Goal: Task Accomplishment & Management: Use online tool/utility

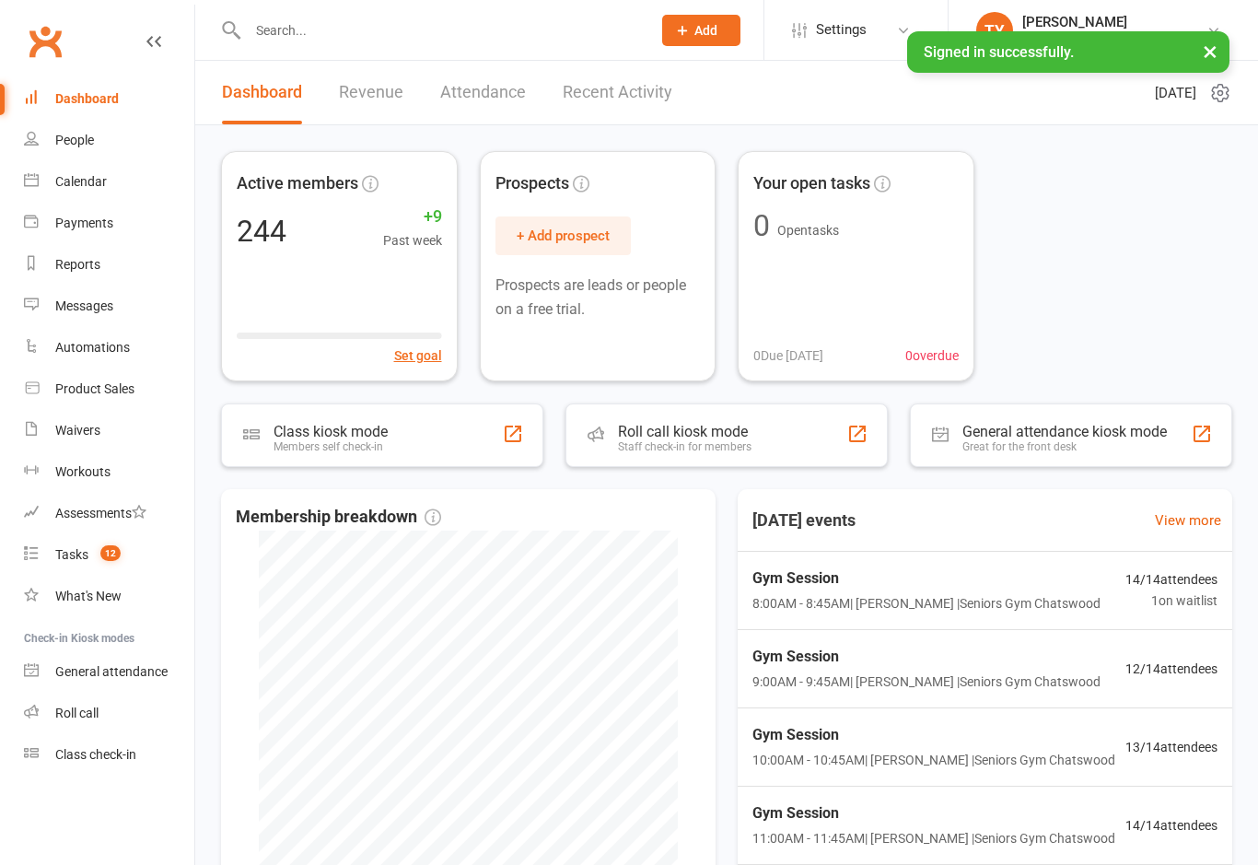
click at [465, 410] on div "Class kiosk mode Members self check-in" at bounding box center [382, 435] width 322 height 64
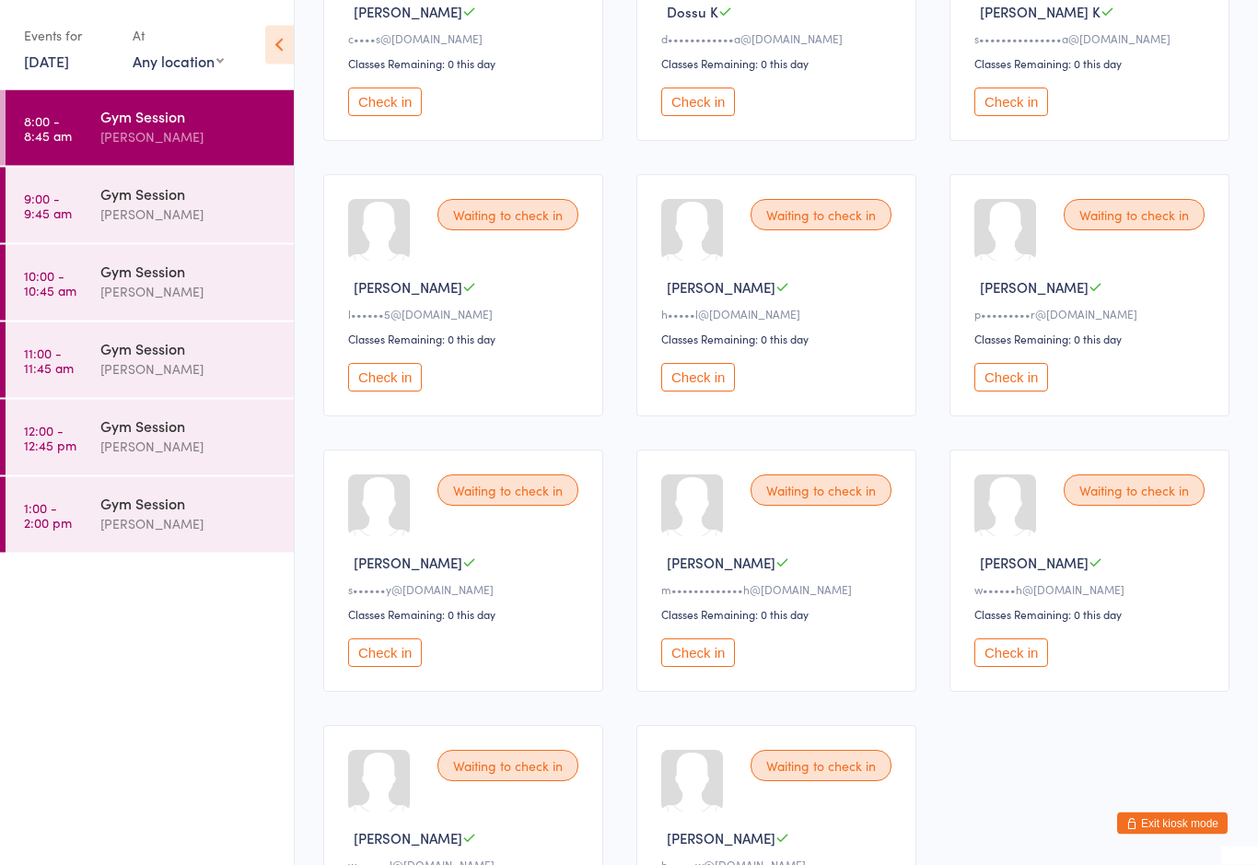
scroll to position [596, 0]
click at [1014, 667] on button "Check in" at bounding box center [1011, 652] width 74 height 29
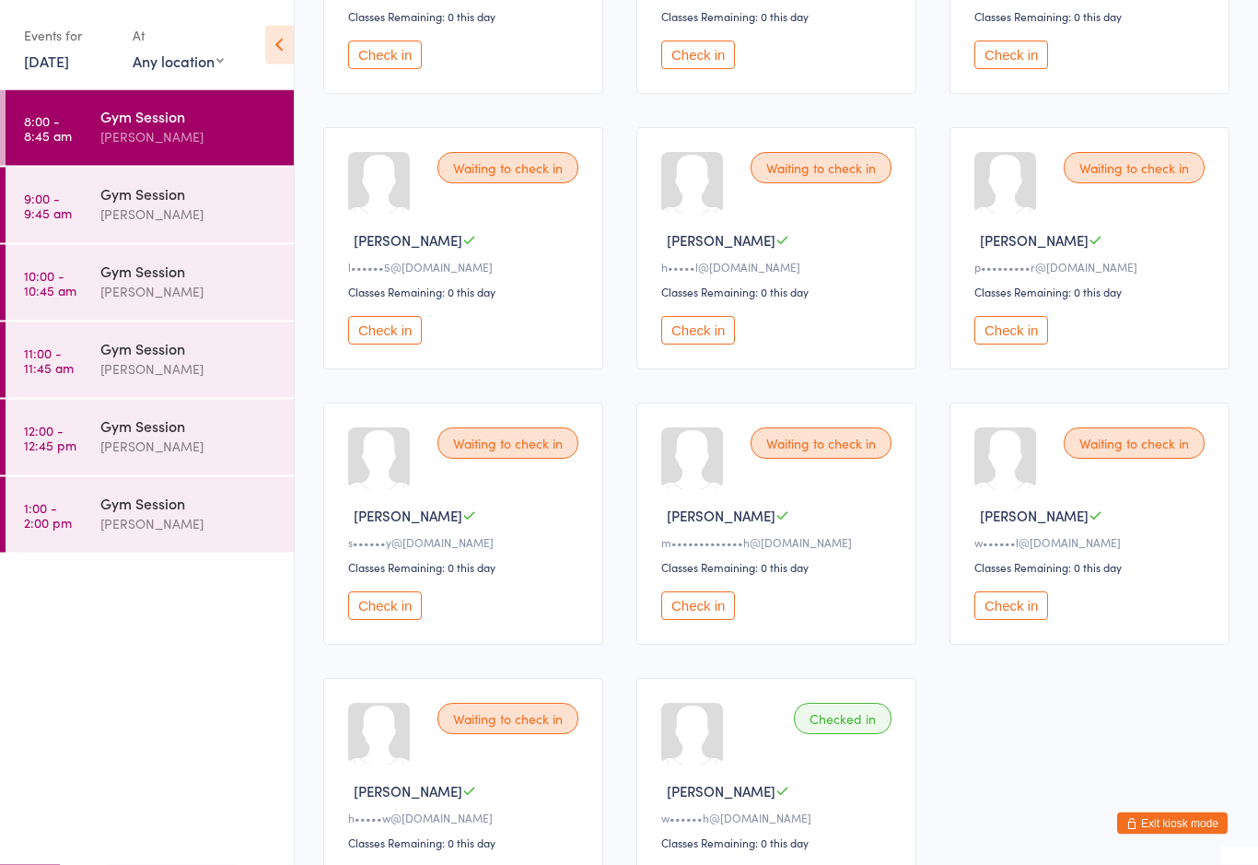
scroll to position [639, 0]
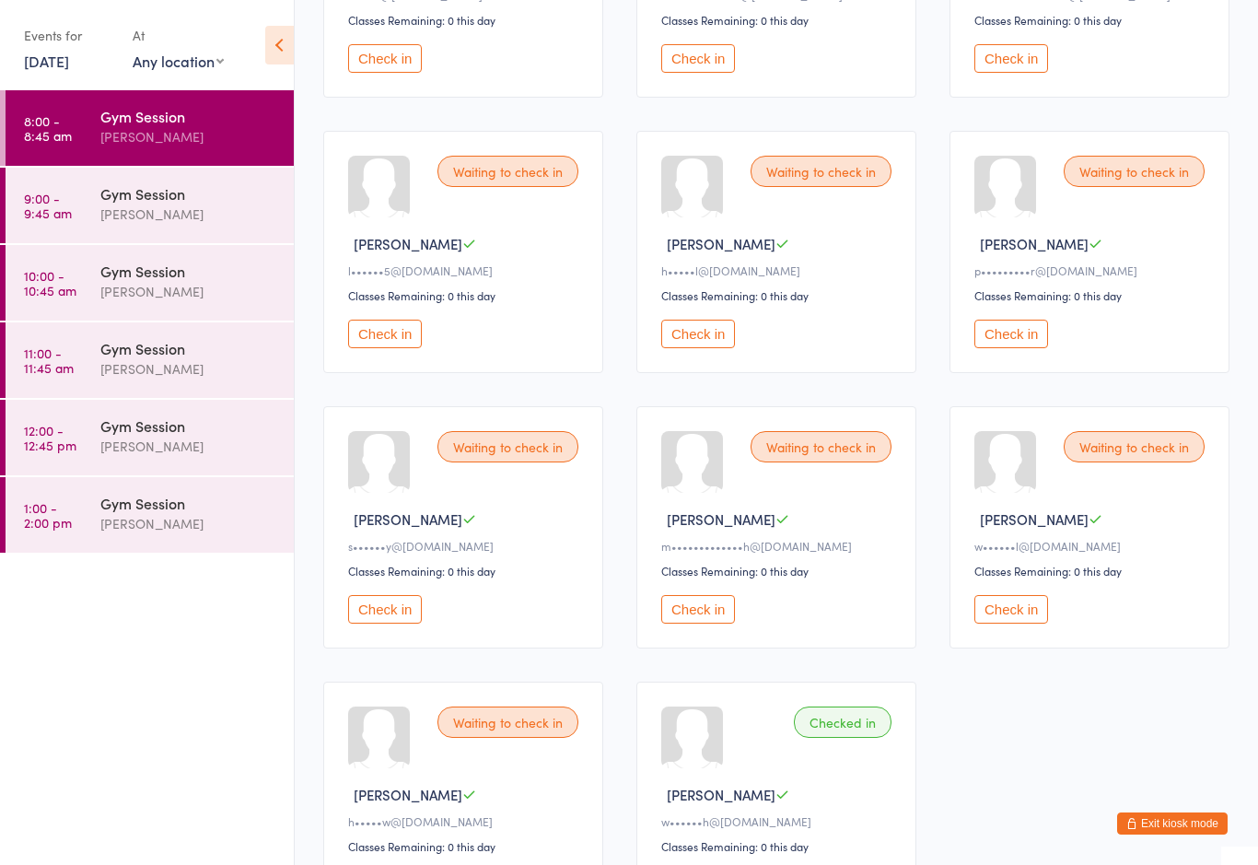
click at [1025, 623] on button "Check in" at bounding box center [1011, 609] width 74 height 29
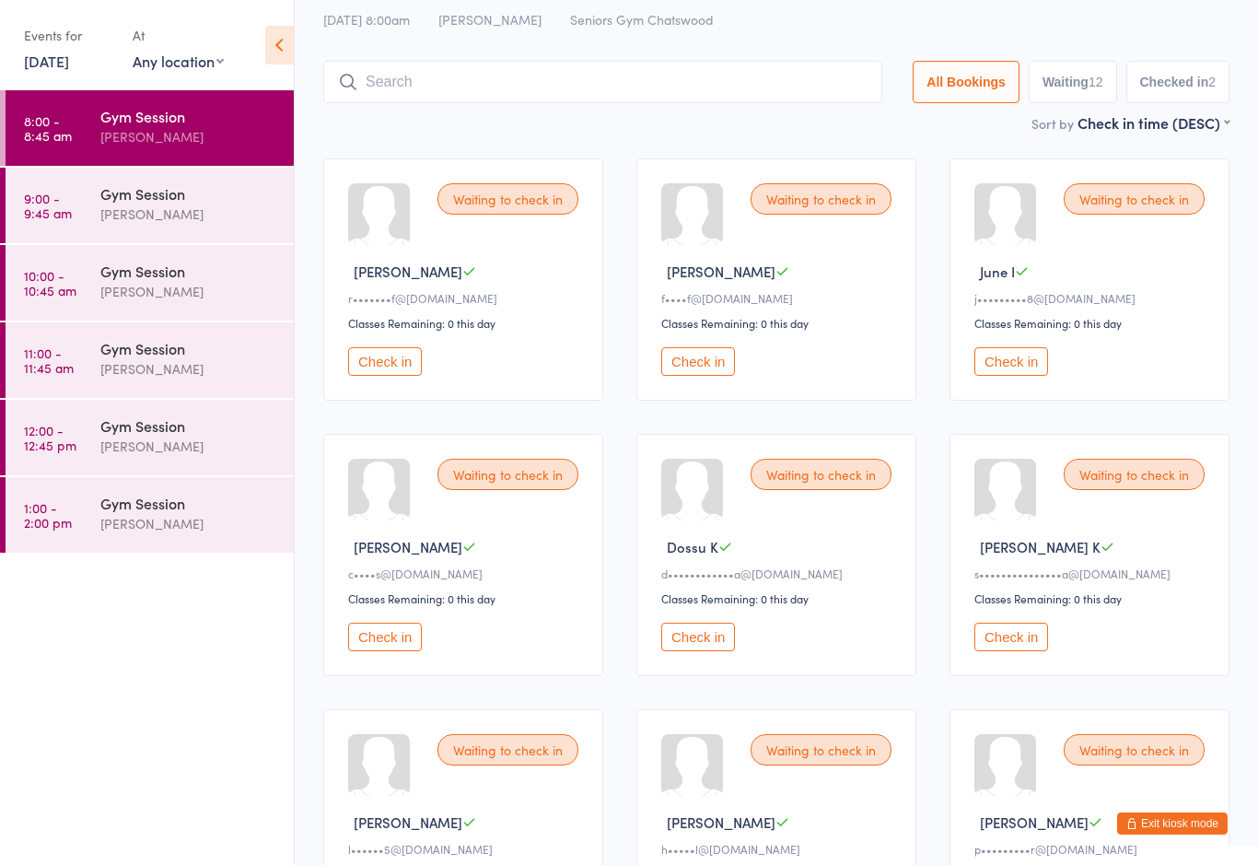
scroll to position [0, 0]
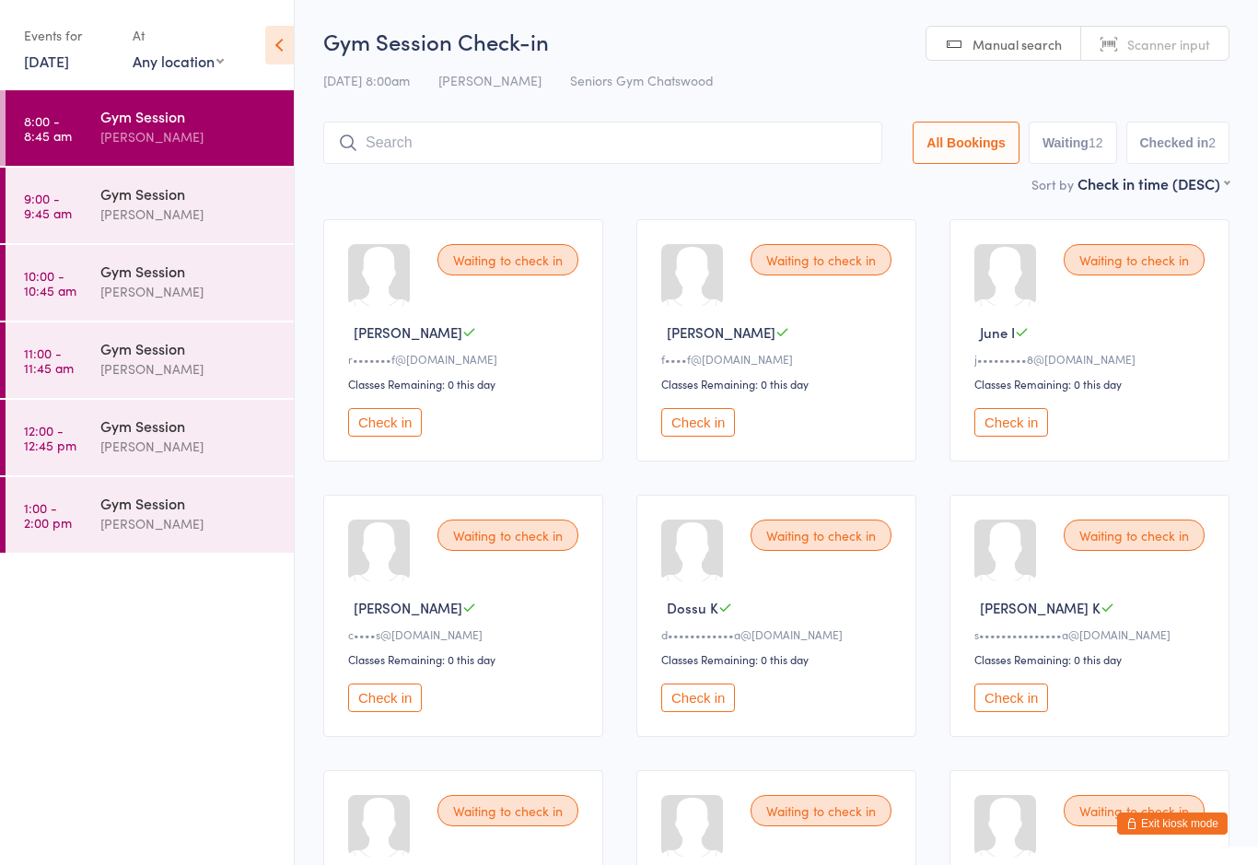
click at [703, 700] on button "Check in" at bounding box center [698, 697] width 74 height 29
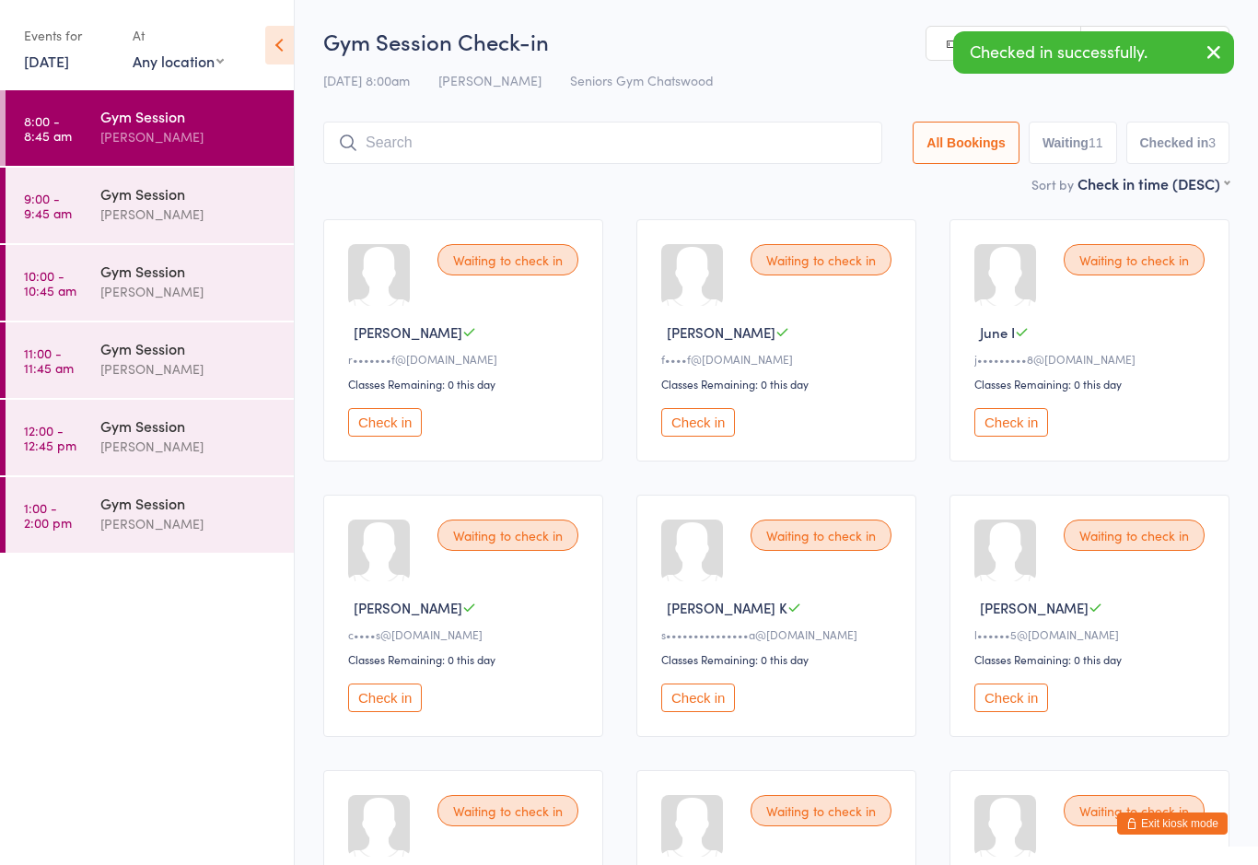
click at [711, 709] on button "Check in" at bounding box center [698, 697] width 74 height 29
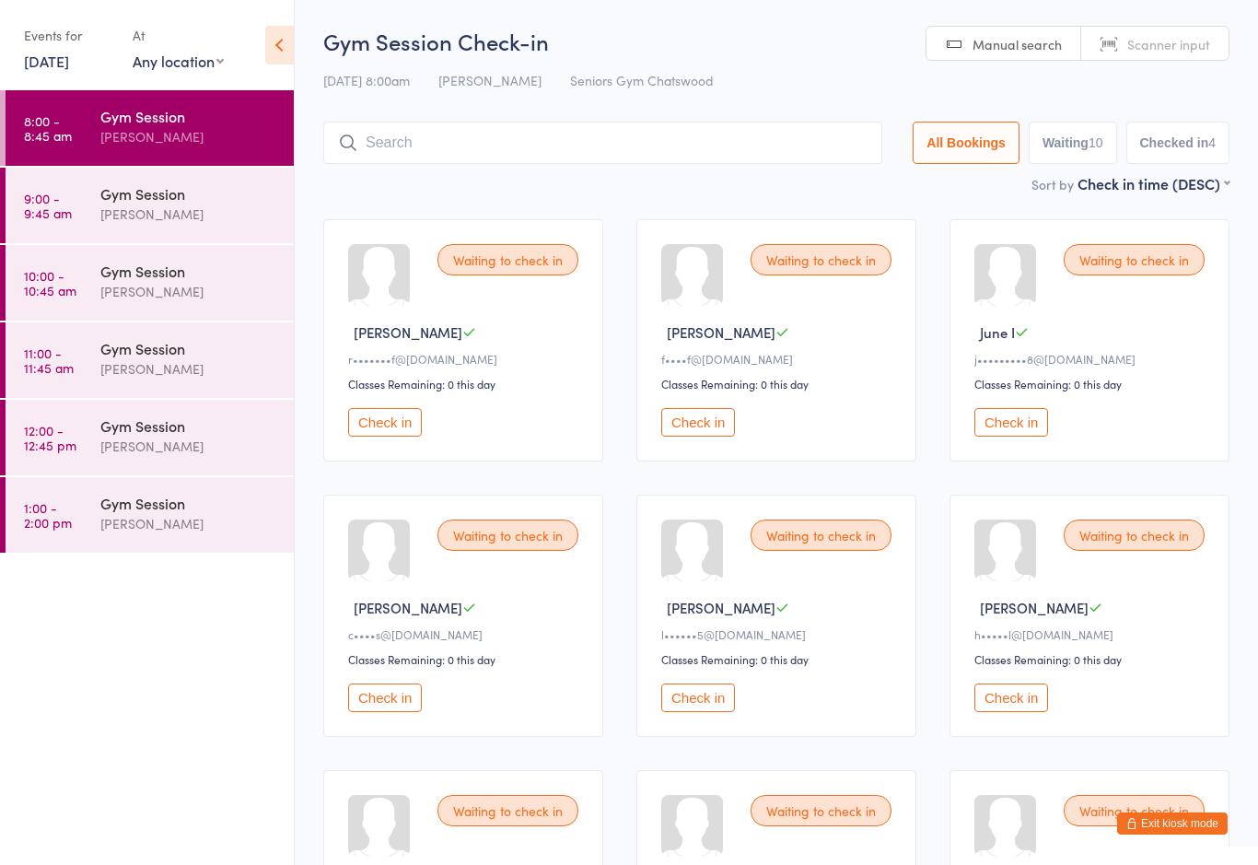
click at [697, 712] on button "Check in" at bounding box center [698, 697] width 74 height 29
click at [718, 425] on button "Check in" at bounding box center [698, 422] width 74 height 29
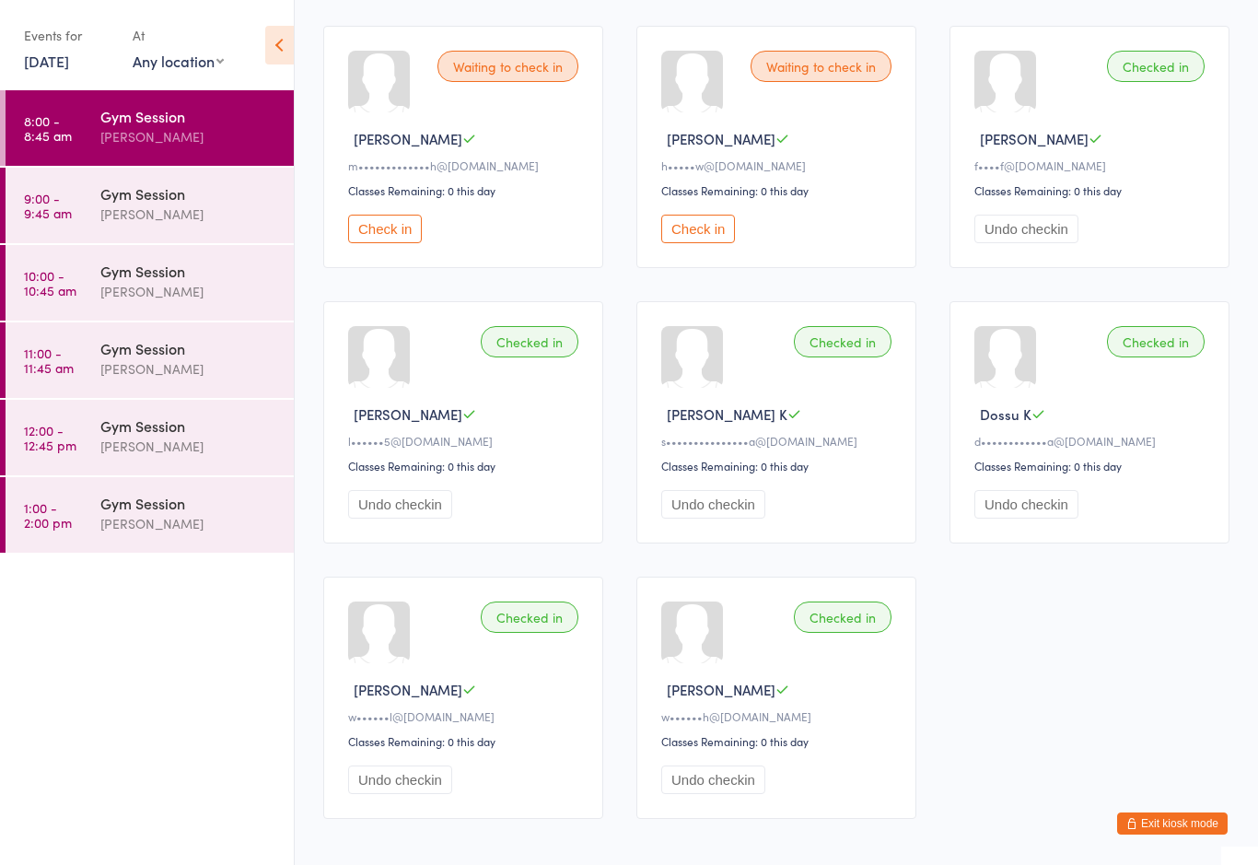
scroll to position [838, 0]
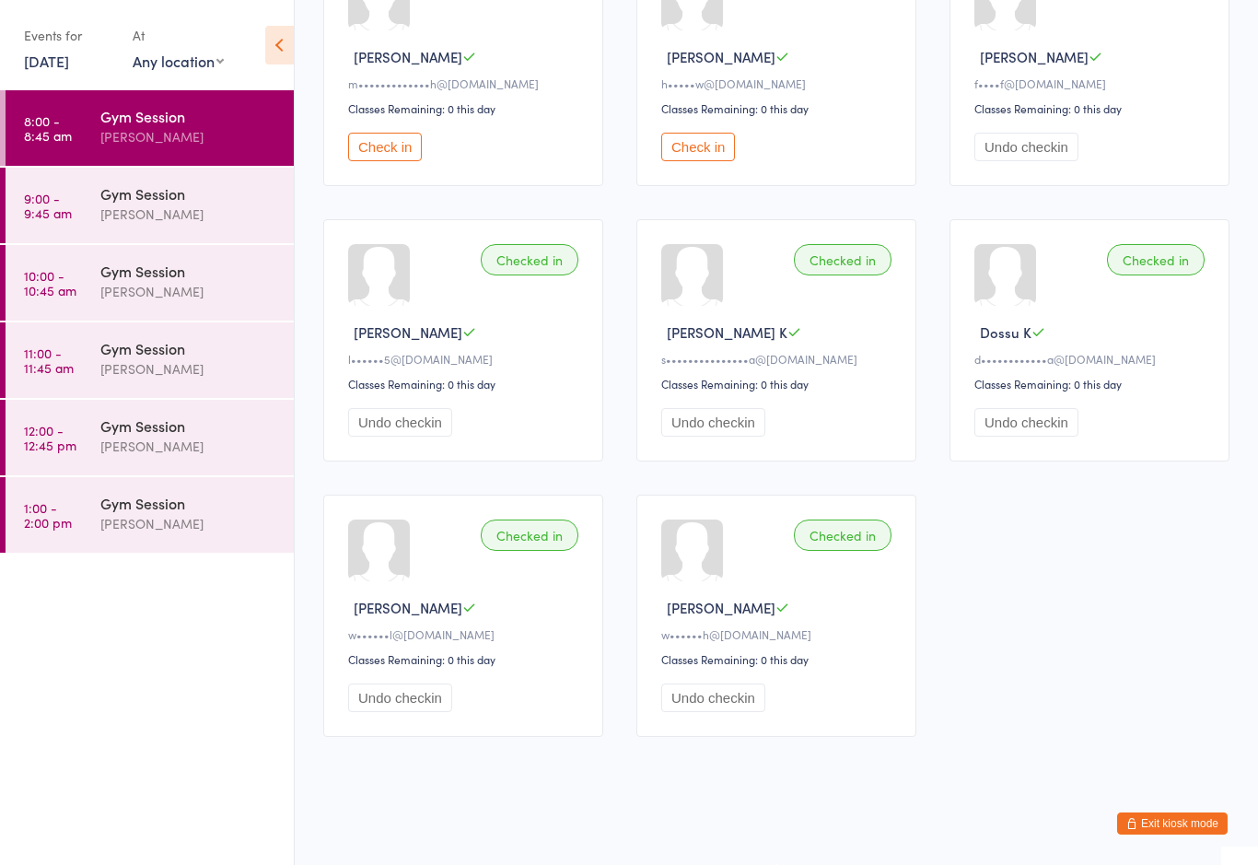
click at [706, 157] on button "Check in" at bounding box center [698, 147] width 74 height 29
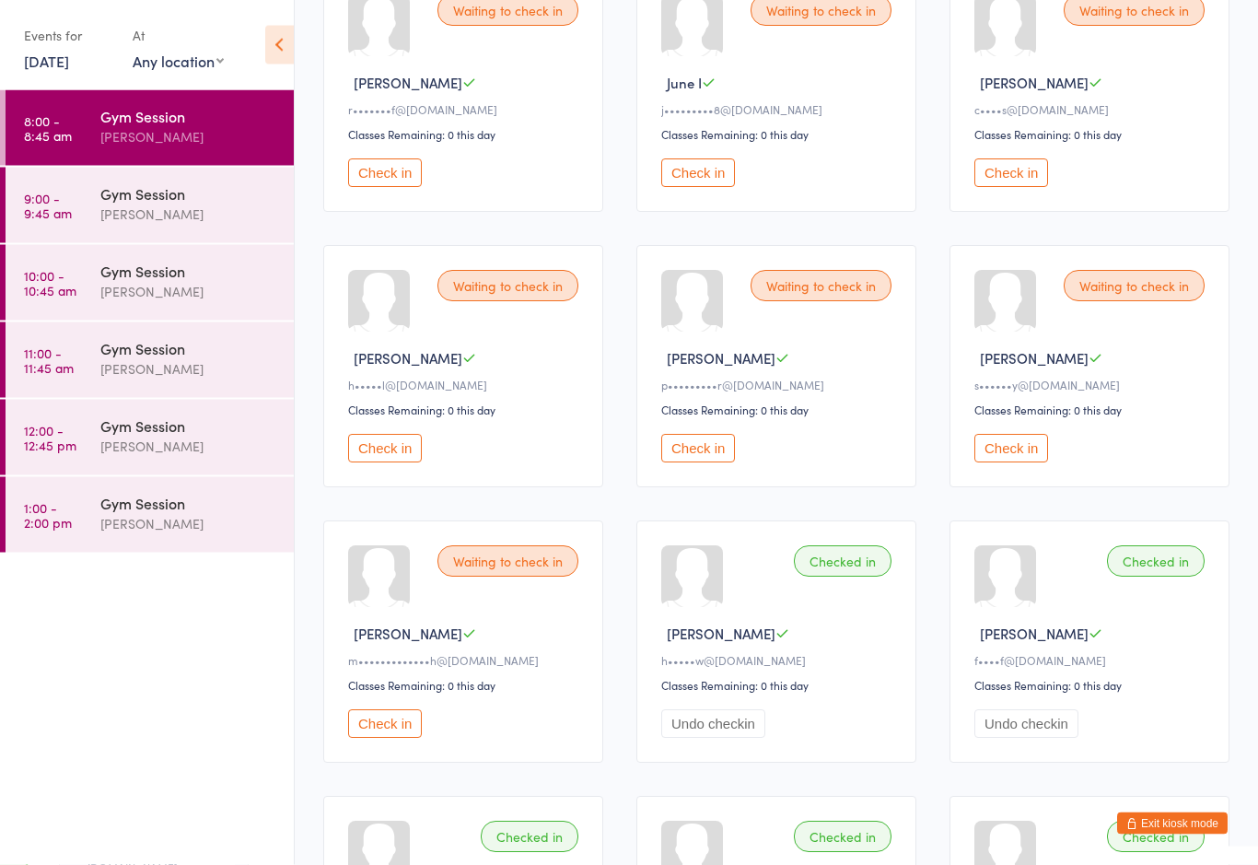
scroll to position [250, 0]
click at [711, 462] on button "Check in" at bounding box center [698, 448] width 74 height 29
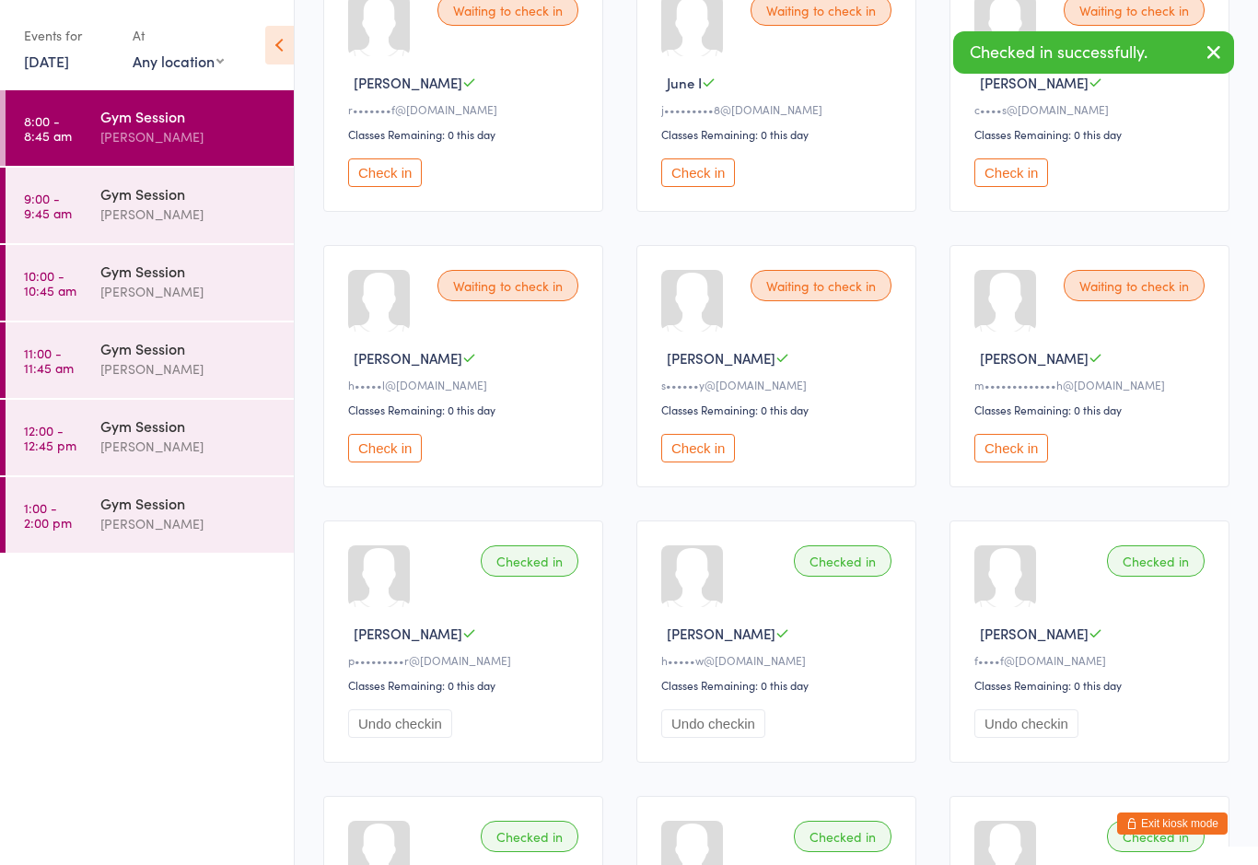
click at [700, 462] on button "Check in" at bounding box center [698, 448] width 74 height 29
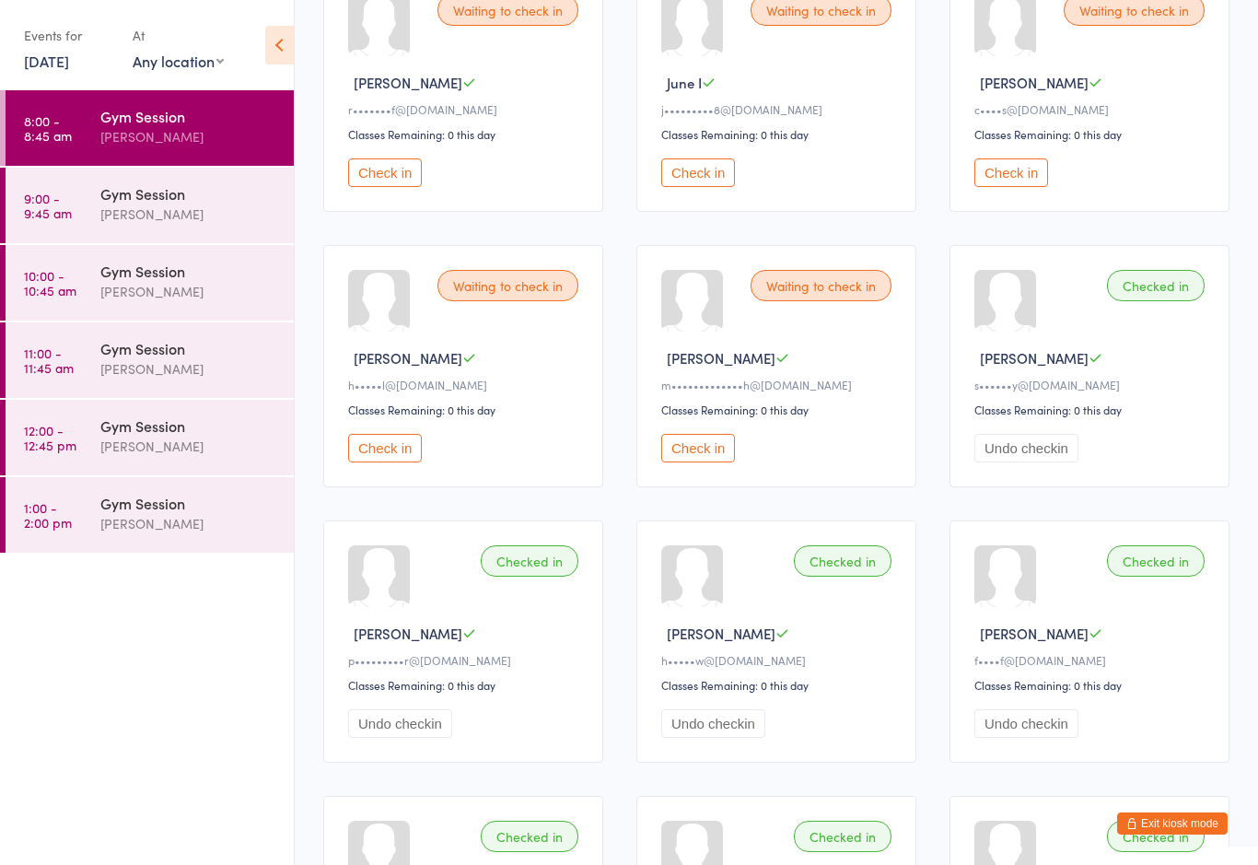
click at [995, 168] on button "Check in" at bounding box center [1011, 172] width 74 height 29
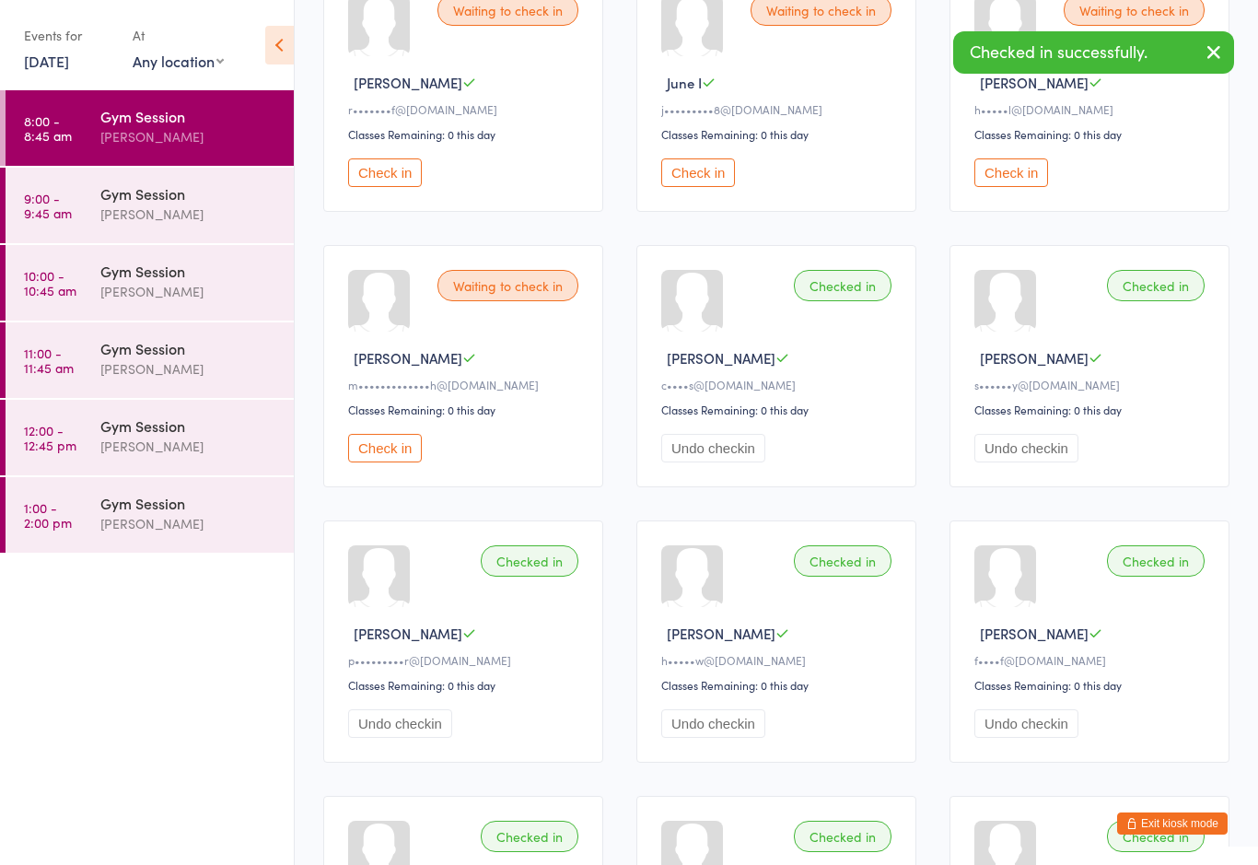
click at [1020, 180] on button "Check in" at bounding box center [1011, 172] width 74 height 29
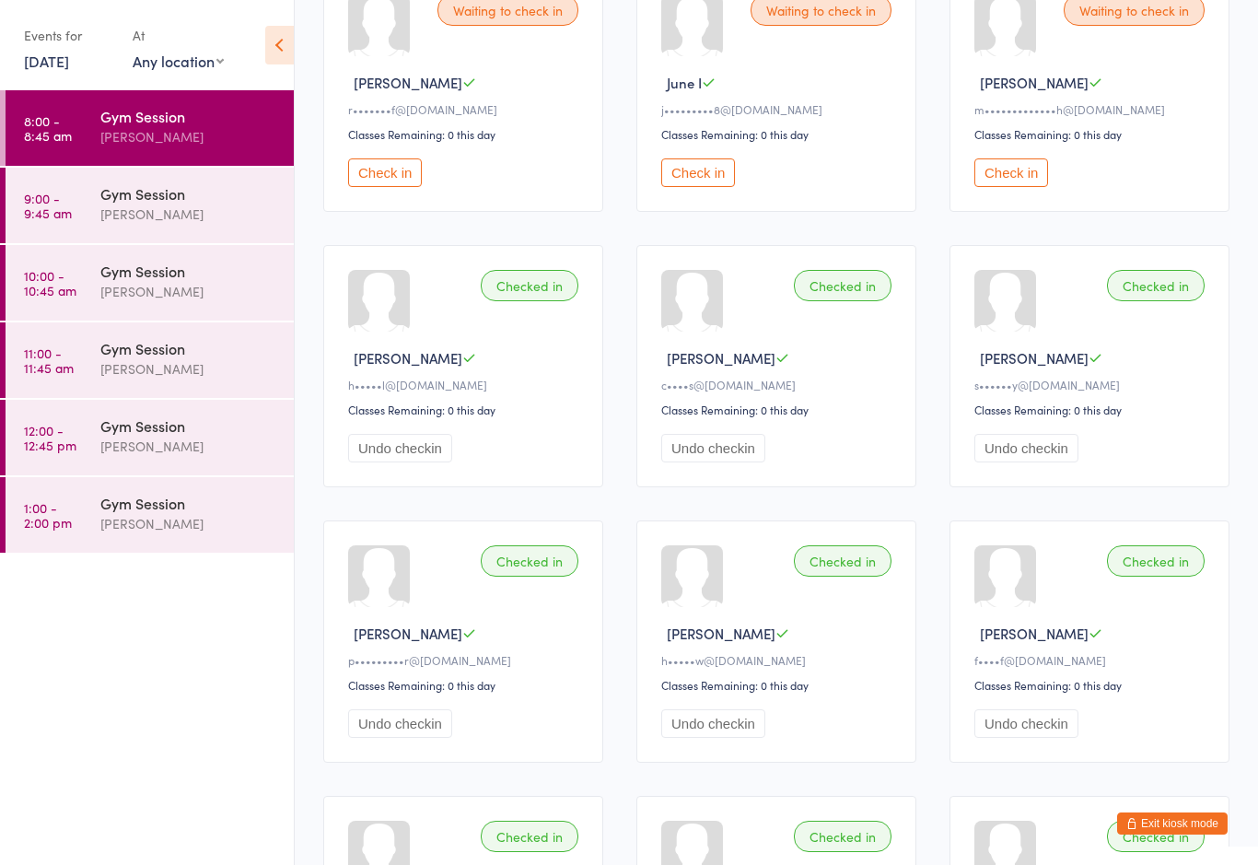
click at [383, 187] on button "Check in" at bounding box center [385, 172] width 74 height 29
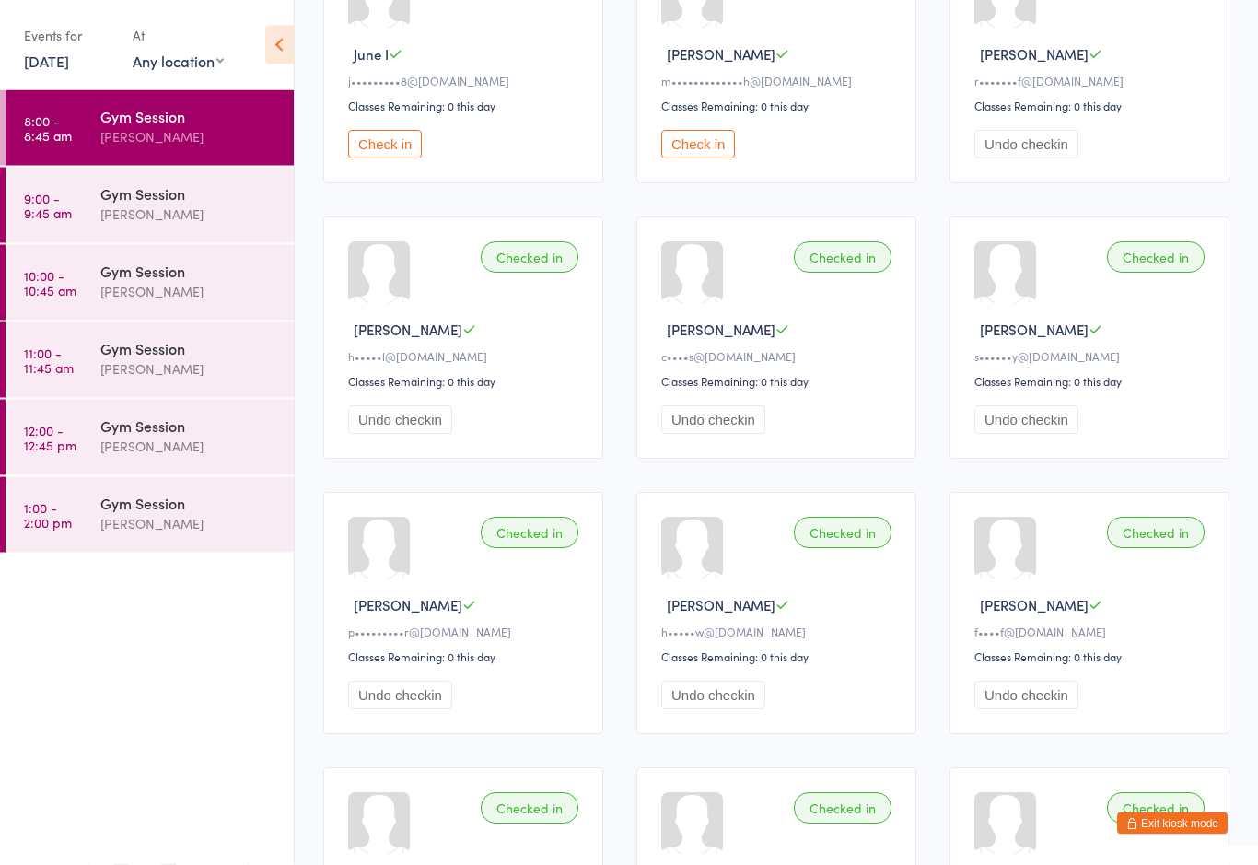
scroll to position [278, 0]
click at [381, 154] on button "Check in" at bounding box center [385, 144] width 74 height 29
click at [408, 150] on button "Check in" at bounding box center [385, 144] width 74 height 29
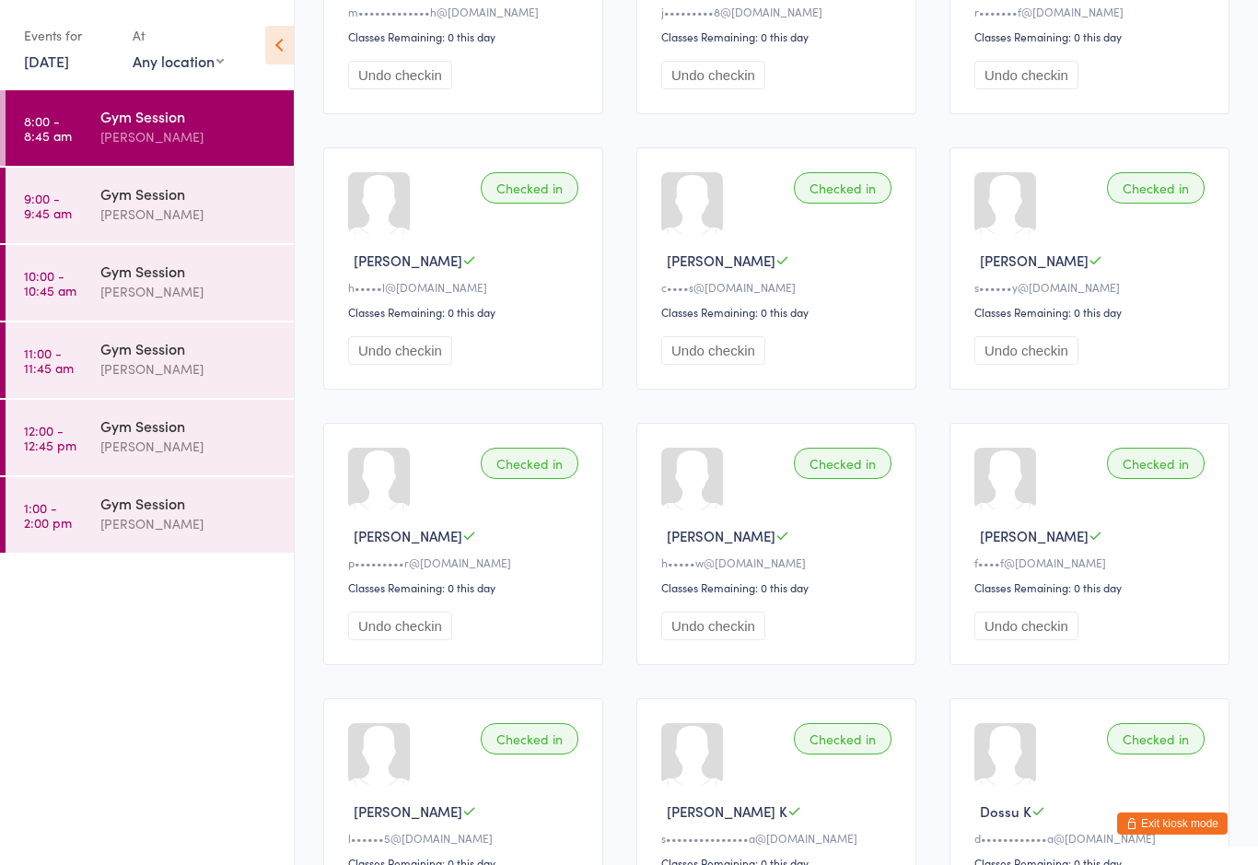
scroll to position [380, 0]
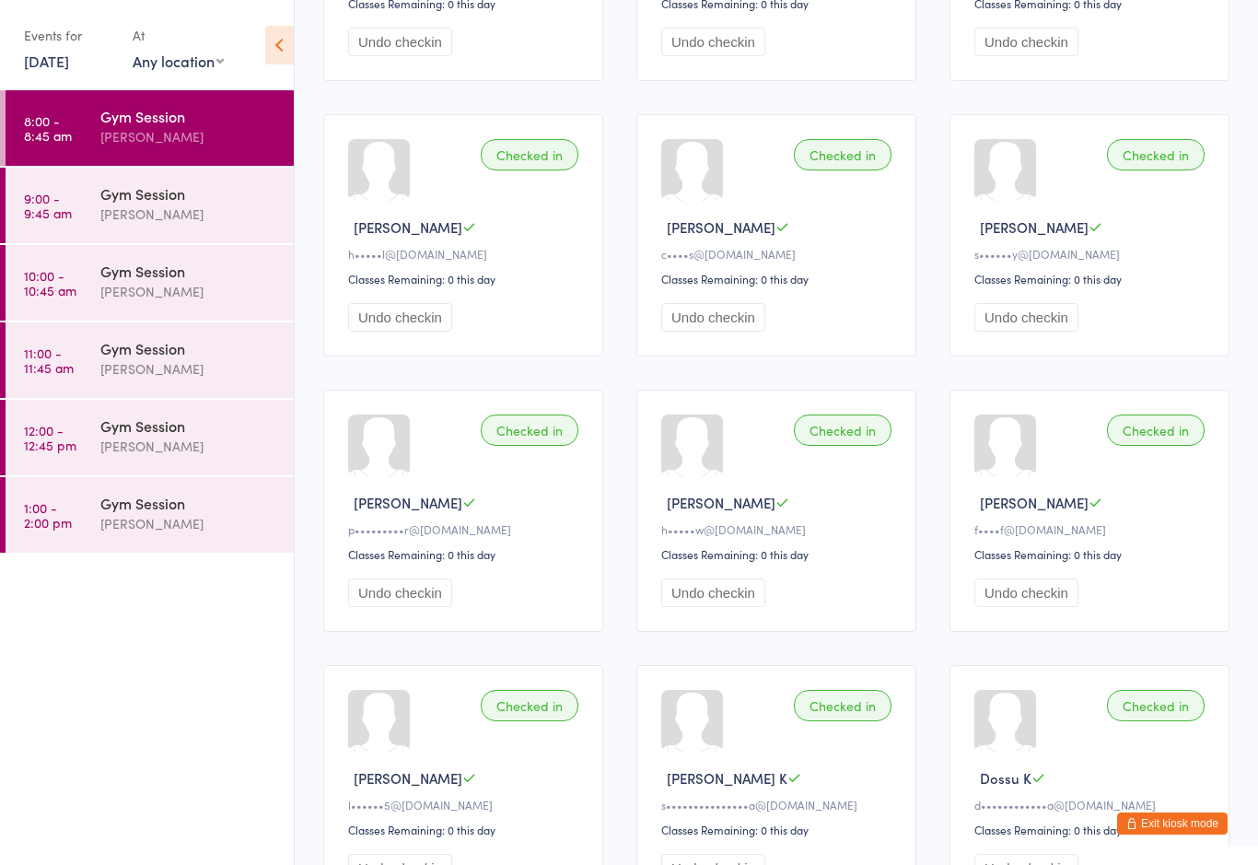
click at [103, 207] on div "[PERSON_NAME]" at bounding box center [189, 214] width 178 height 21
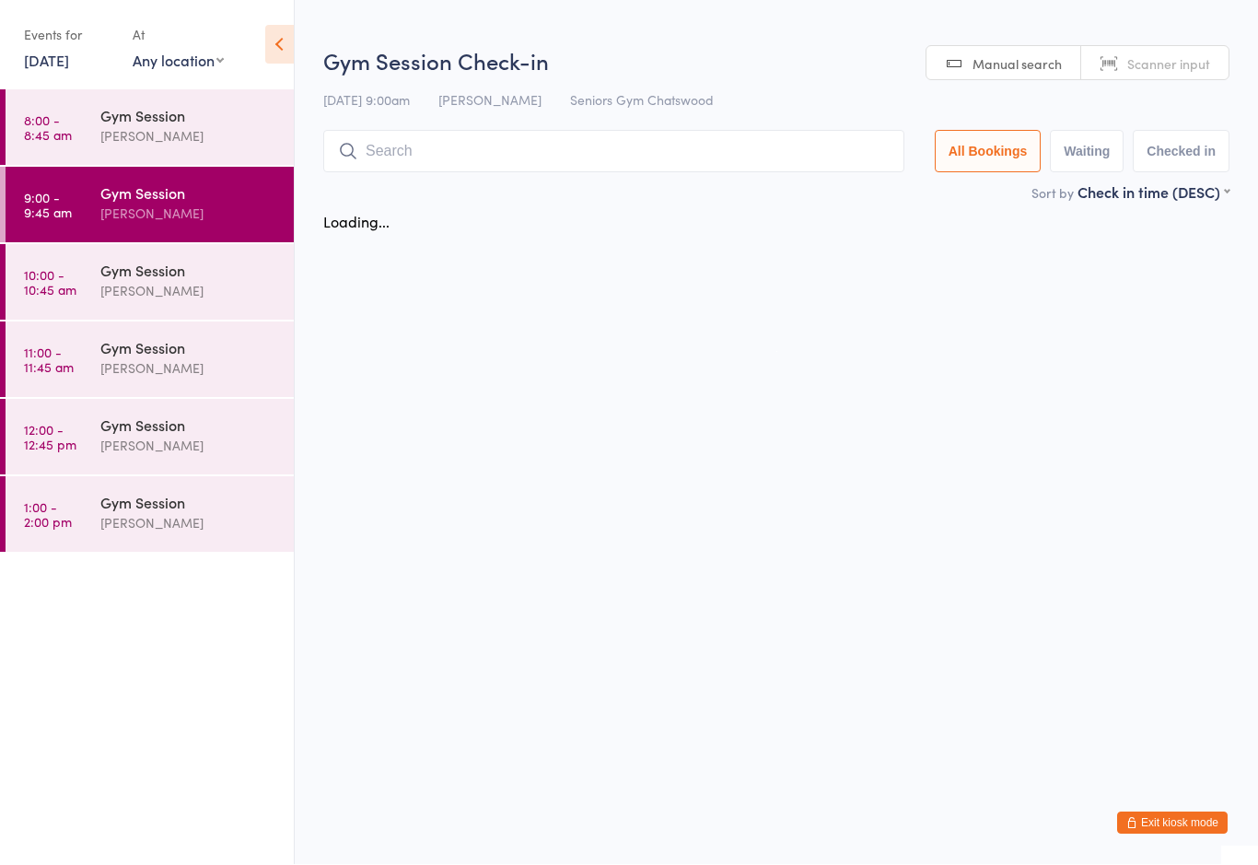
scroll to position [1, 0]
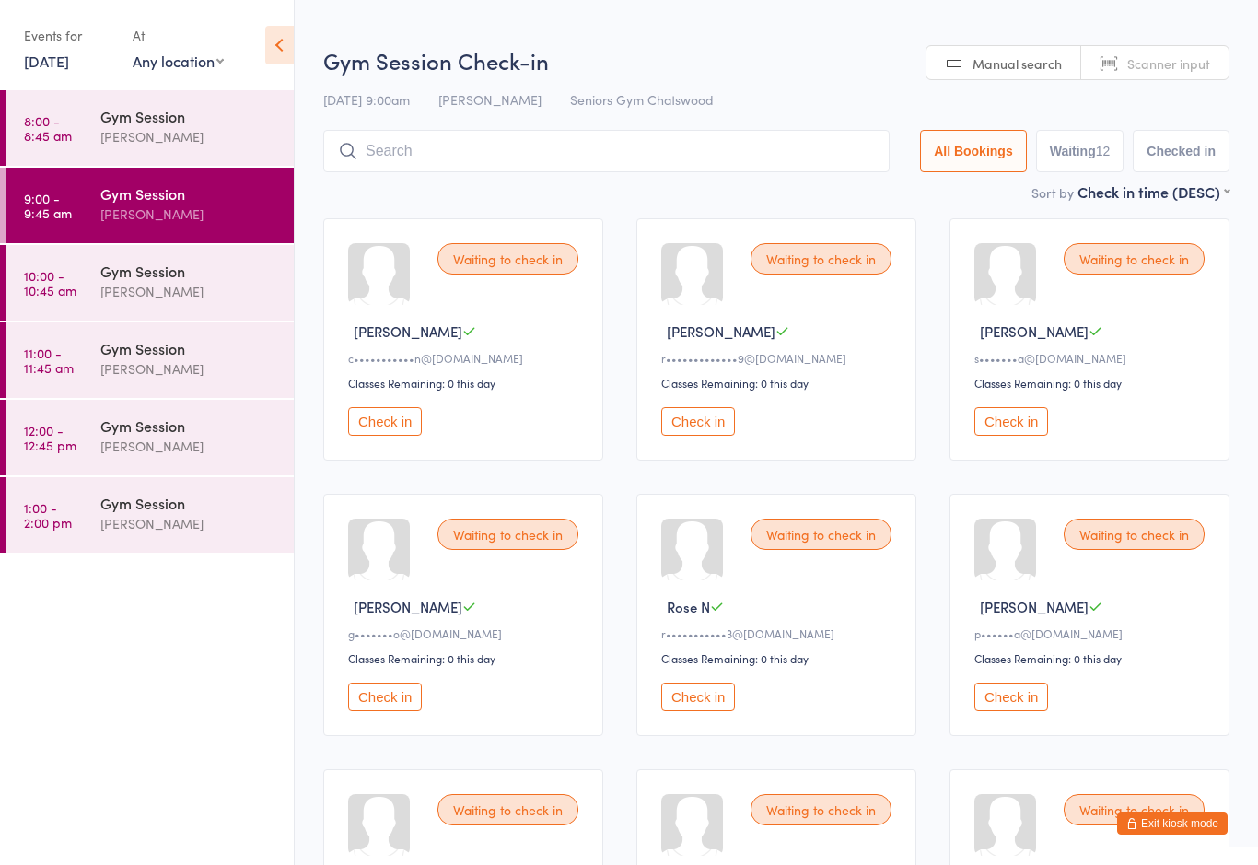
click at [380, 426] on button "Check in" at bounding box center [385, 421] width 74 height 29
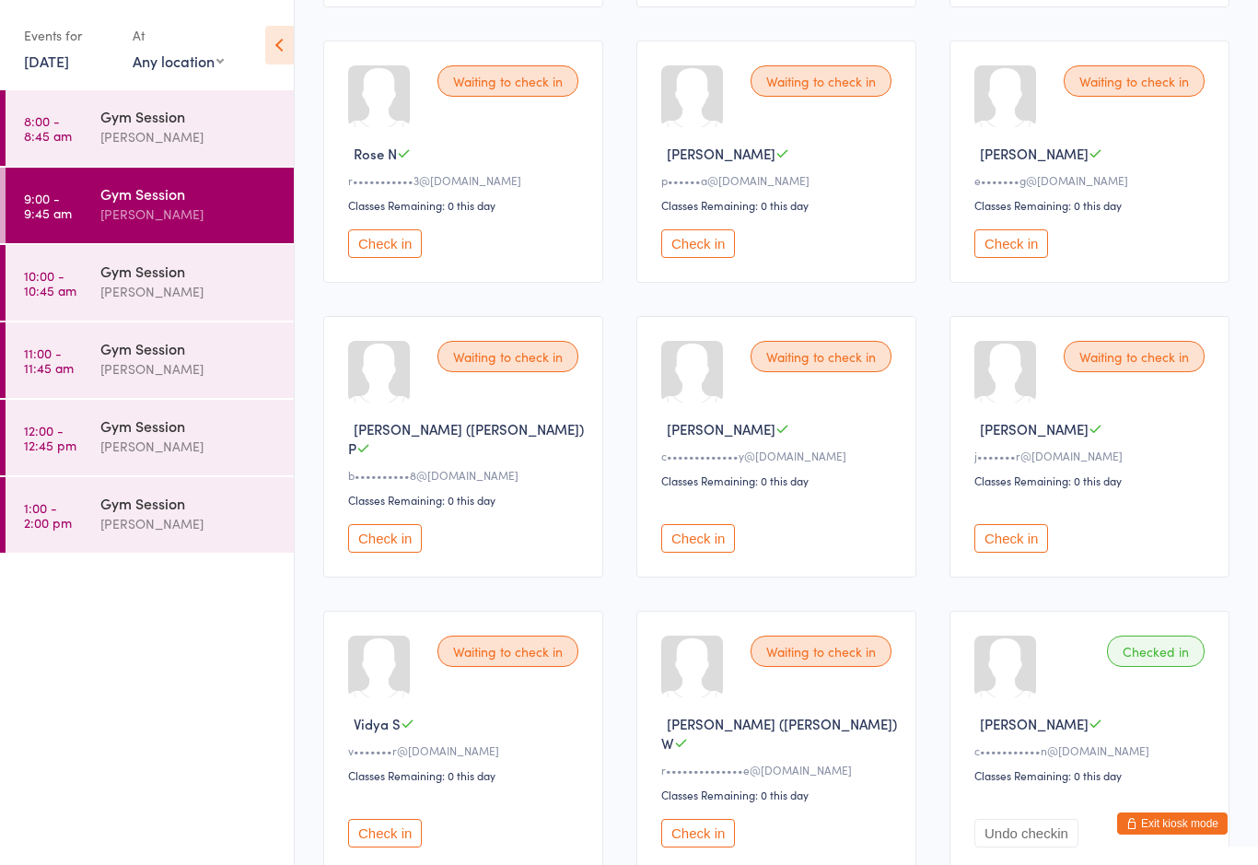
scroll to position [492, 0]
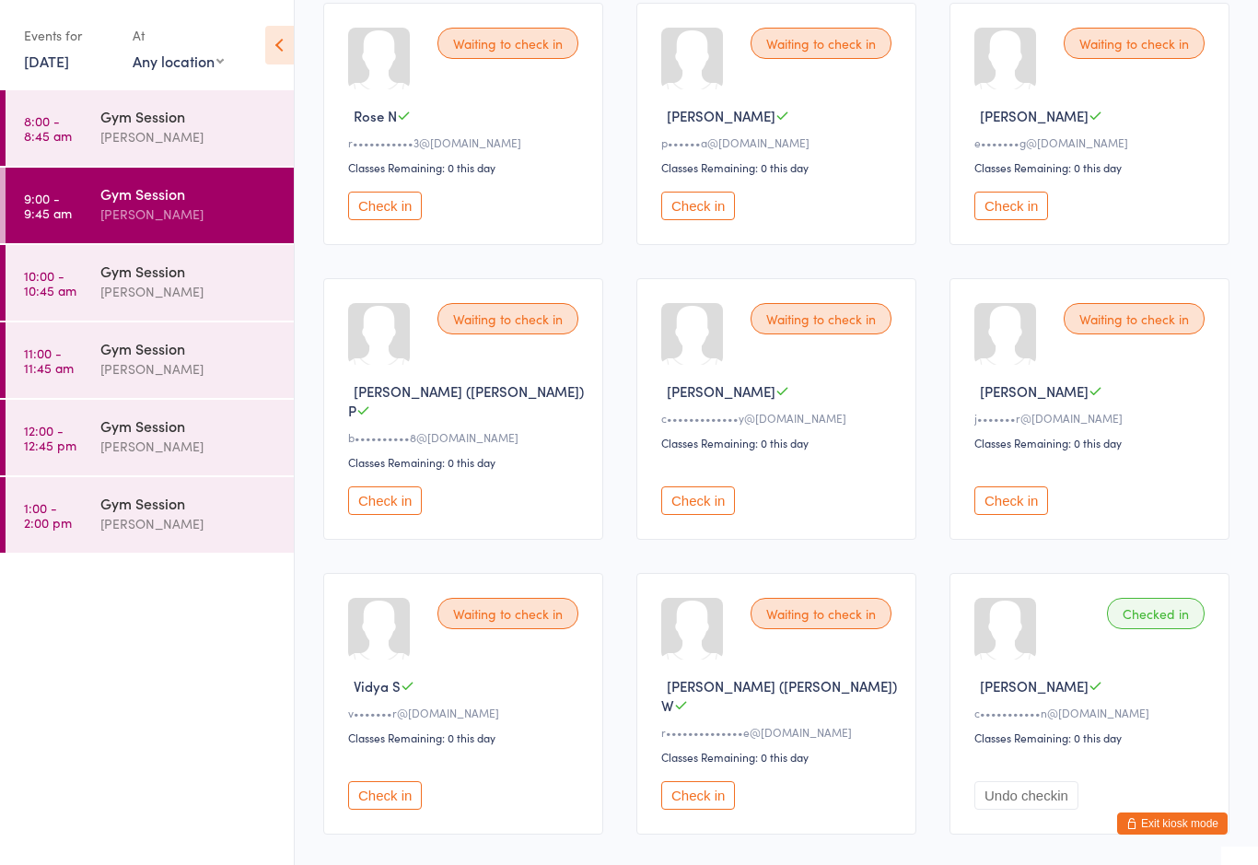
click at [703, 782] on button "Check in" at bounding box center [698, 795] width 74 height 29
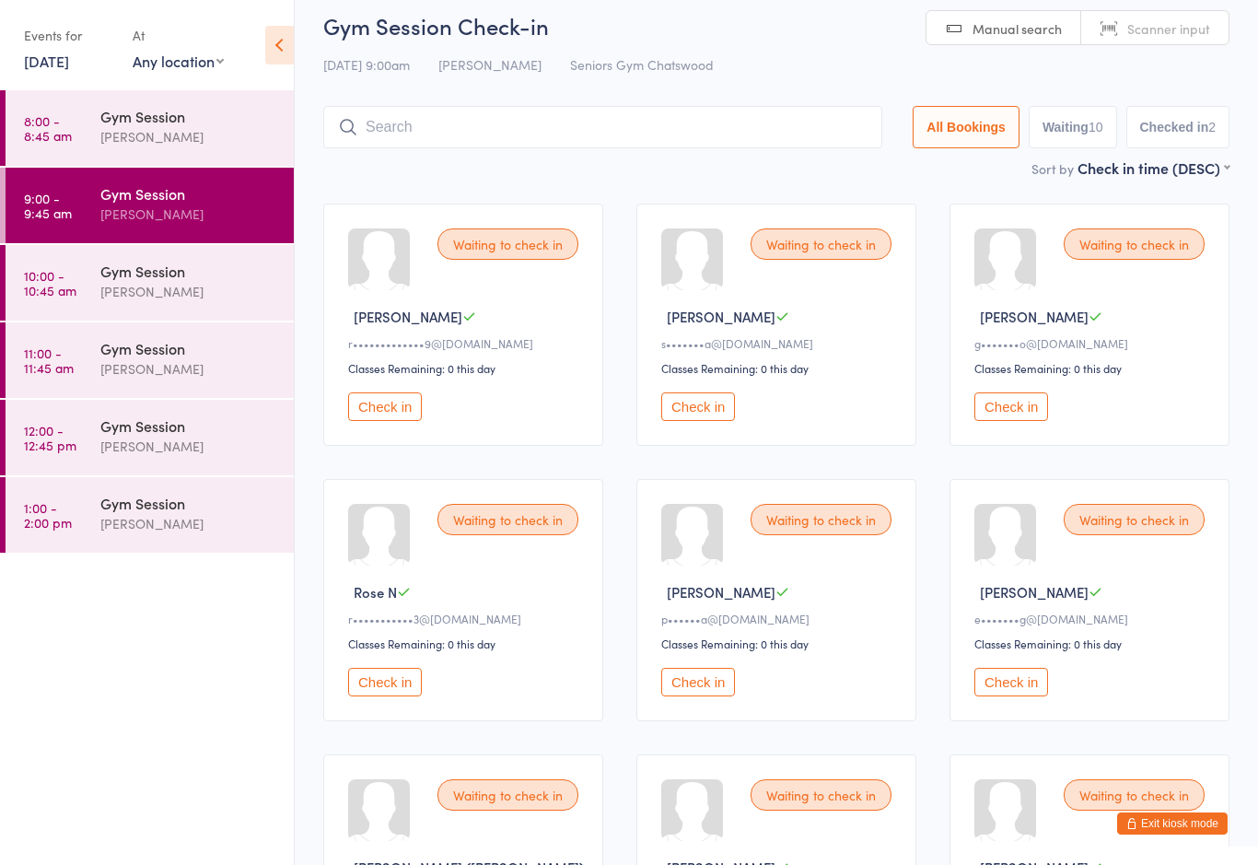
scroll to position [0, 0]
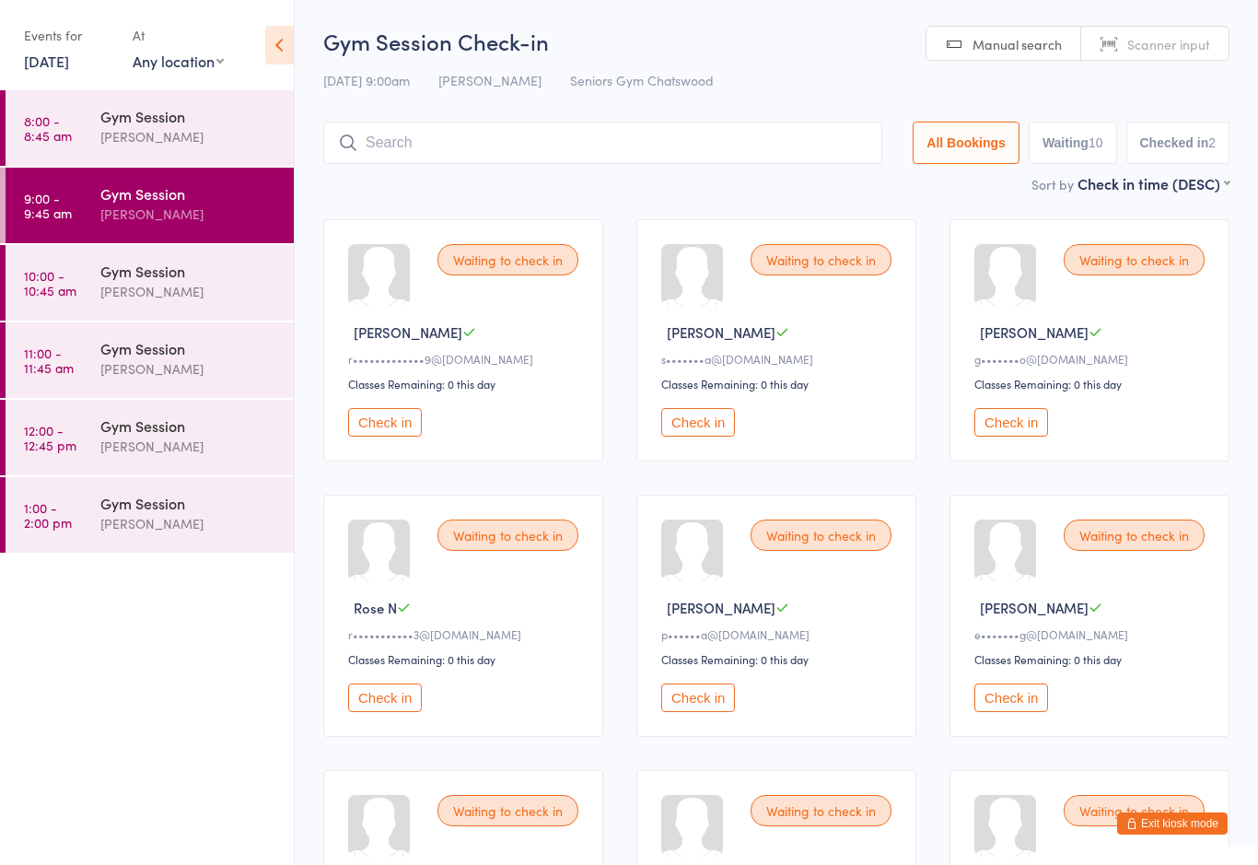
click at [389, 712] on button "Check in" at bounding box center [385, 697] width 74 height 29
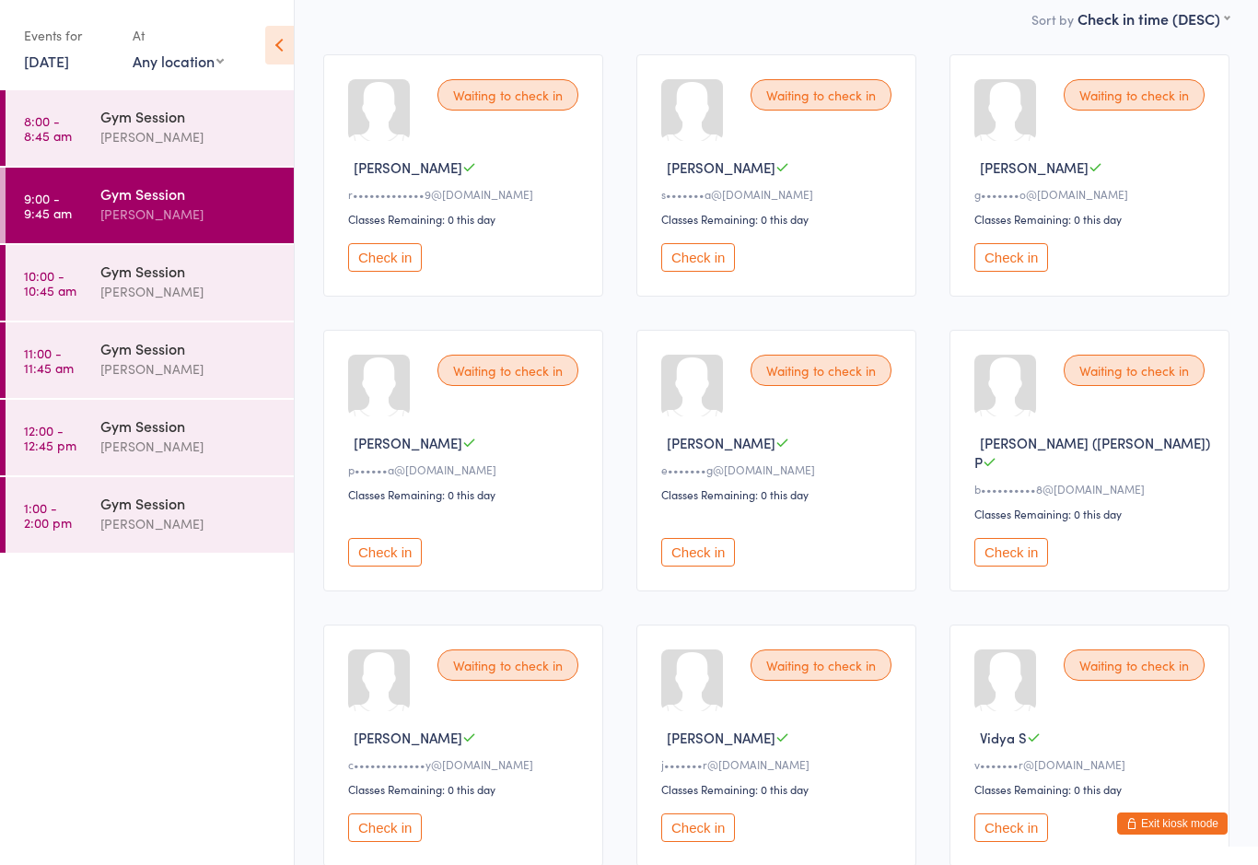
scroll to position [557, 0]
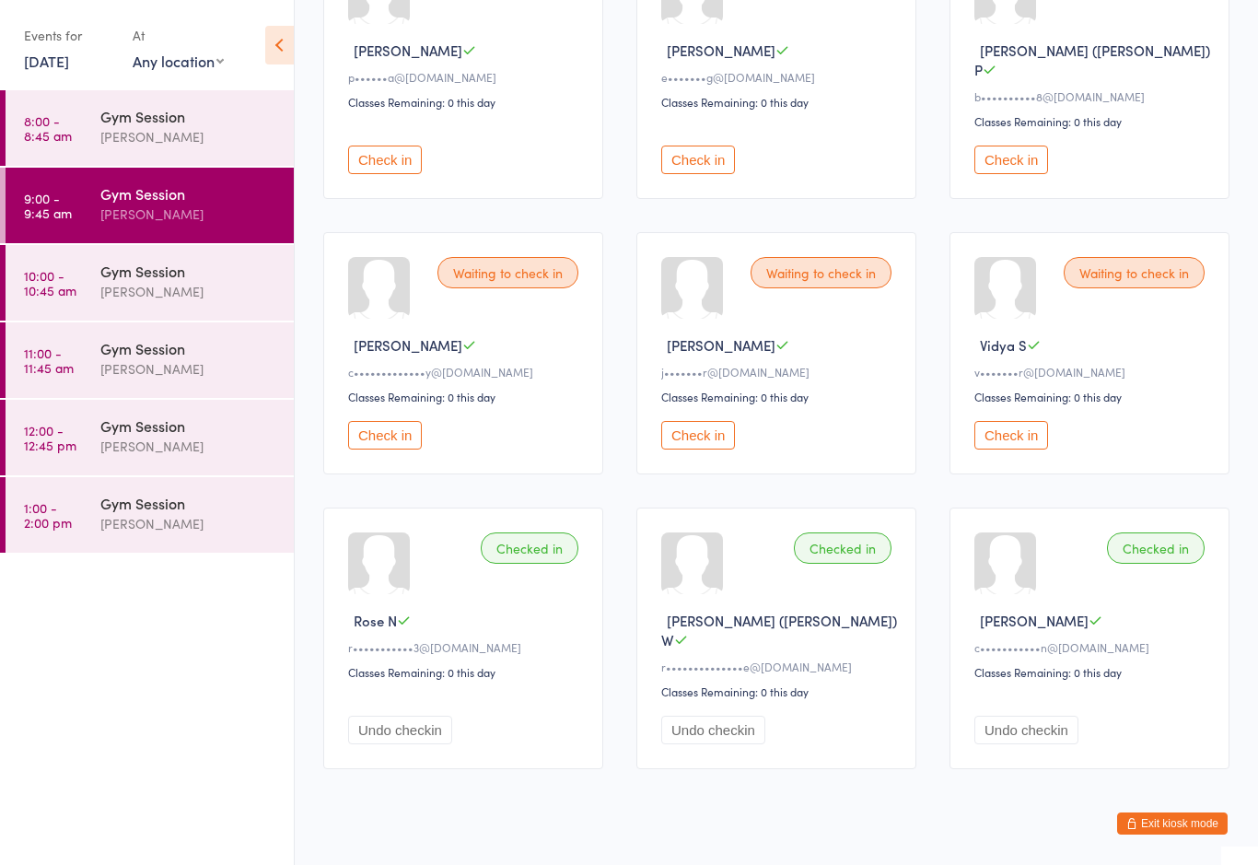
click at [724, 715] on button "Undo checkin" at bounding box center [713, 729] width 104 height 29
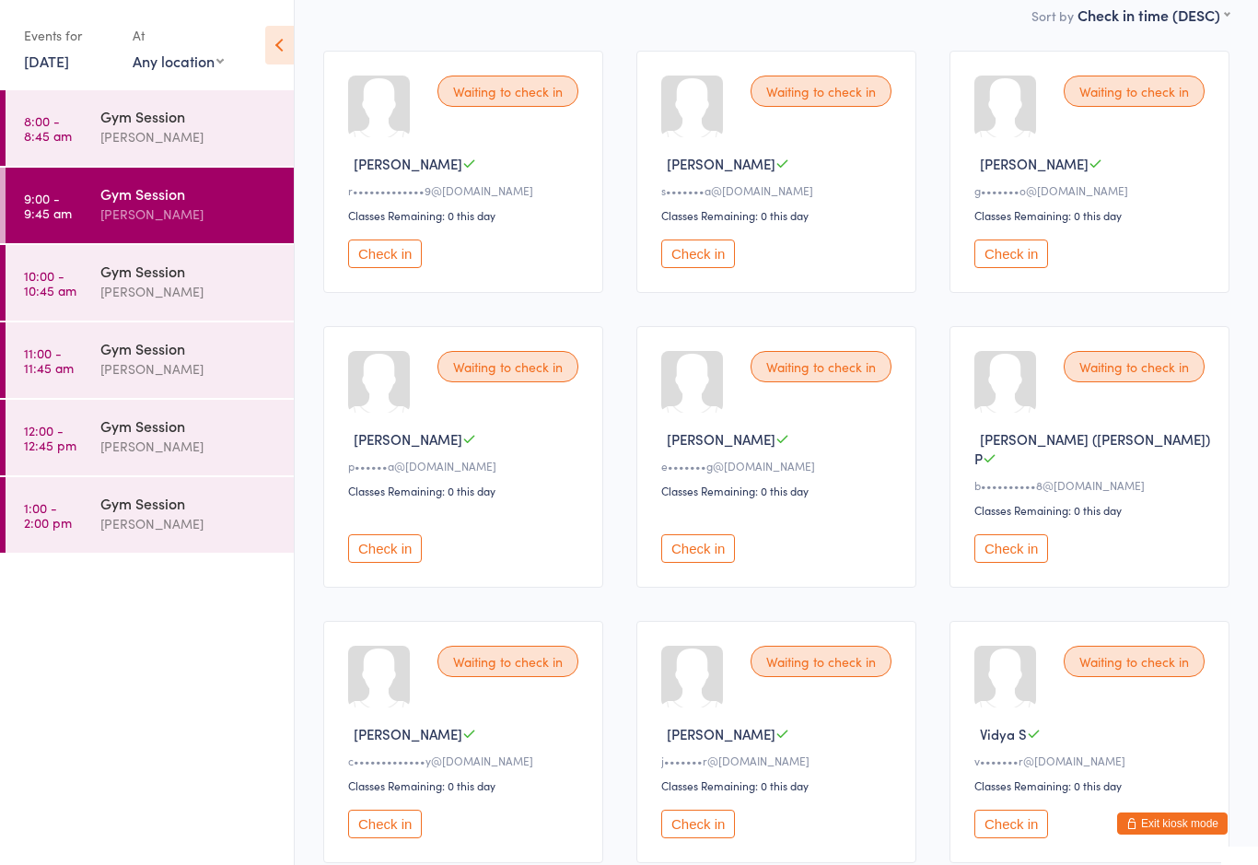
scroll to position [0, 0]
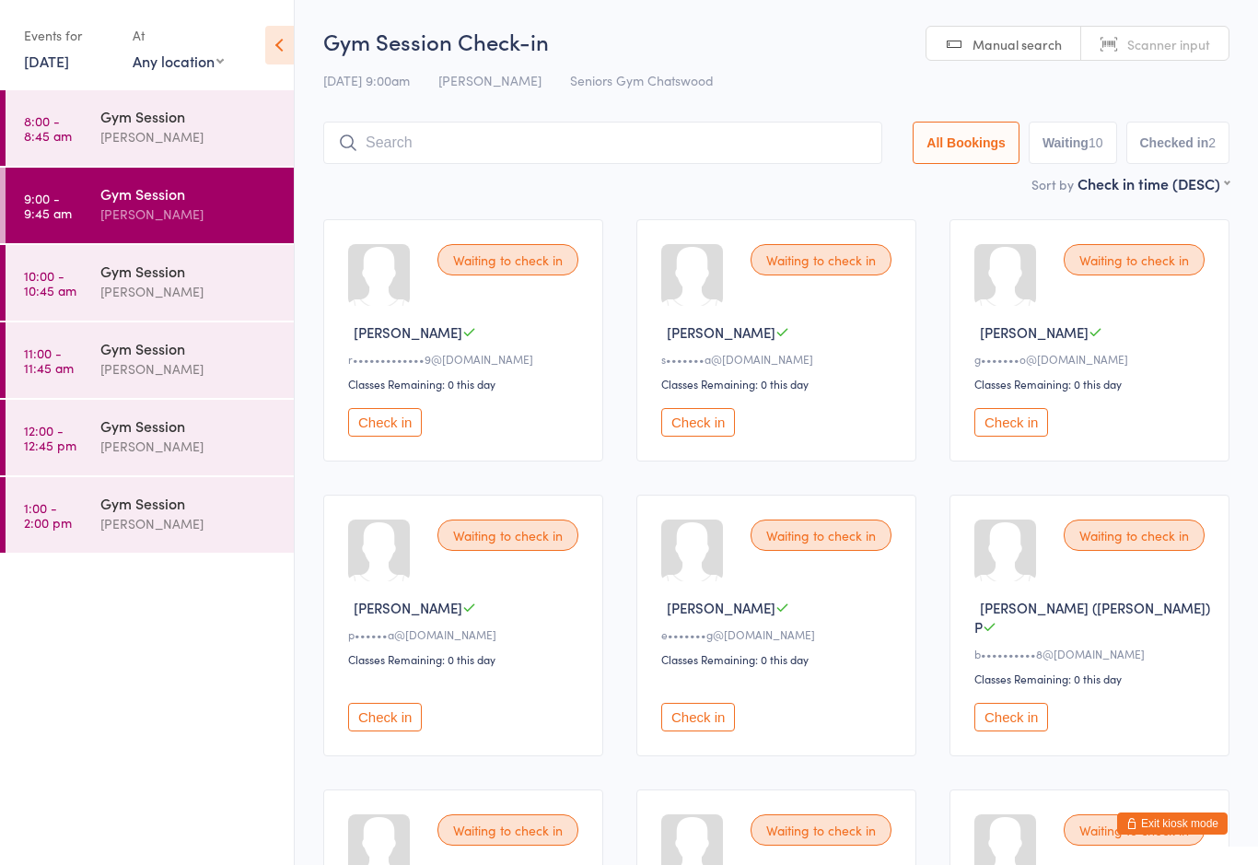
click at [384, 436] on button "Check in" at bounding box center [385, 422] width 74 height 29
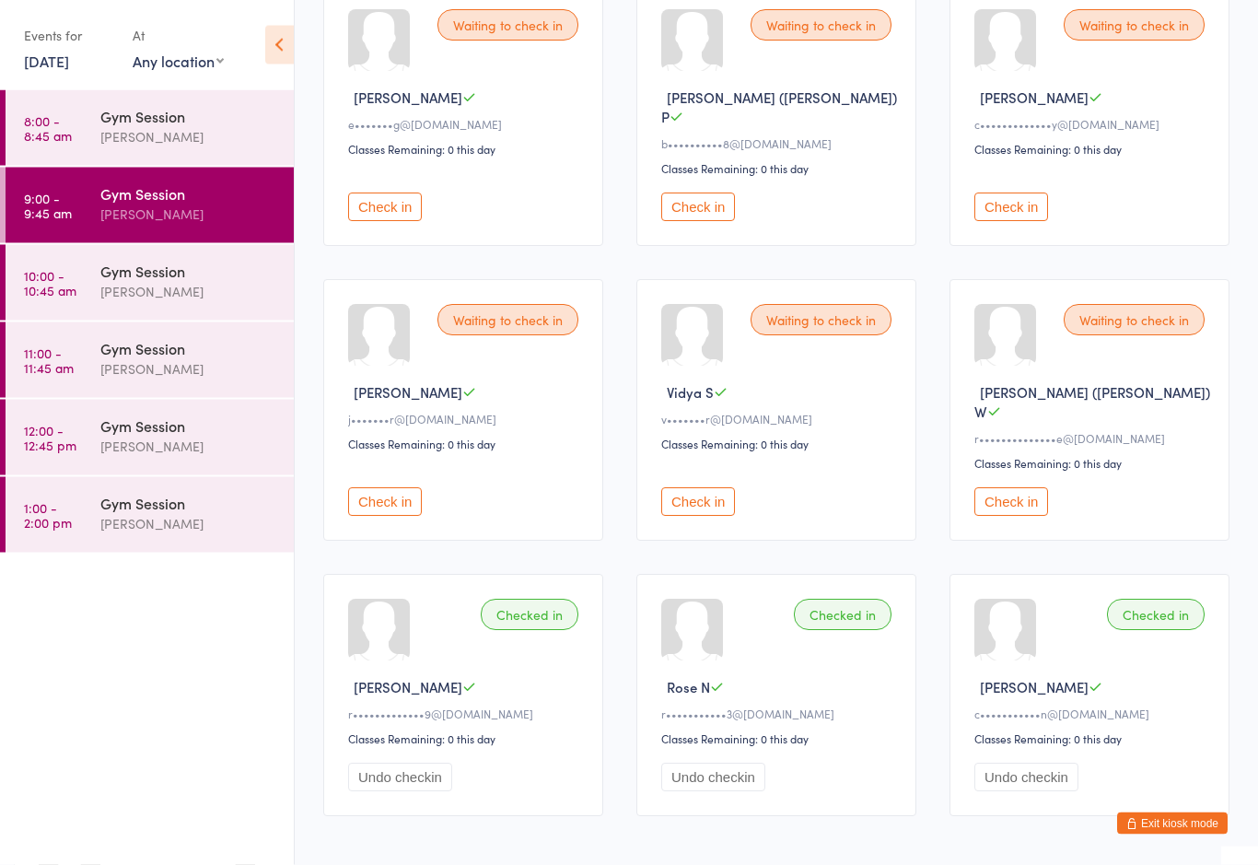
scroll to position [510, 0]
click at [1021, 192] on button "Check in" at bounding box center [1011, 206] width 74 height 29
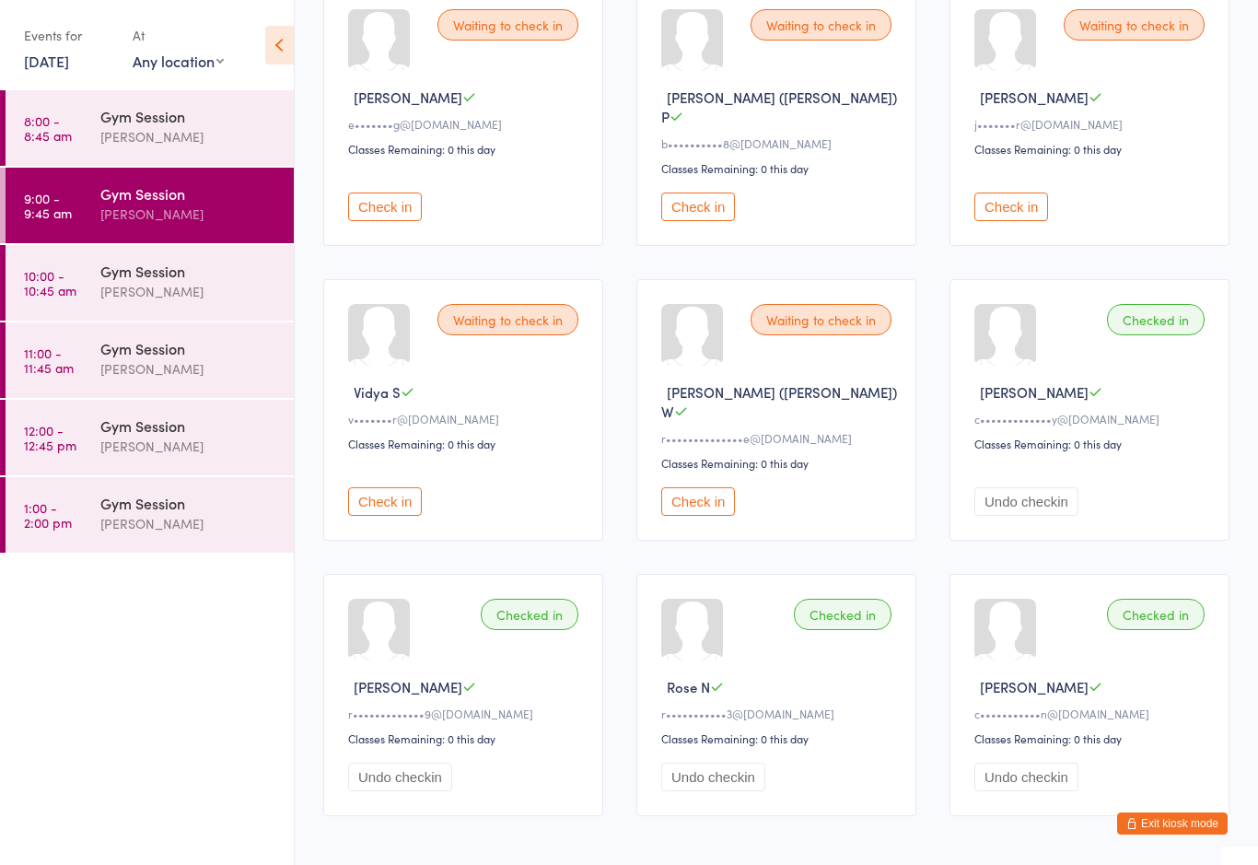
click at [706, 487] on button "Check in" at bounding box center [698, 501] width 74 height 29
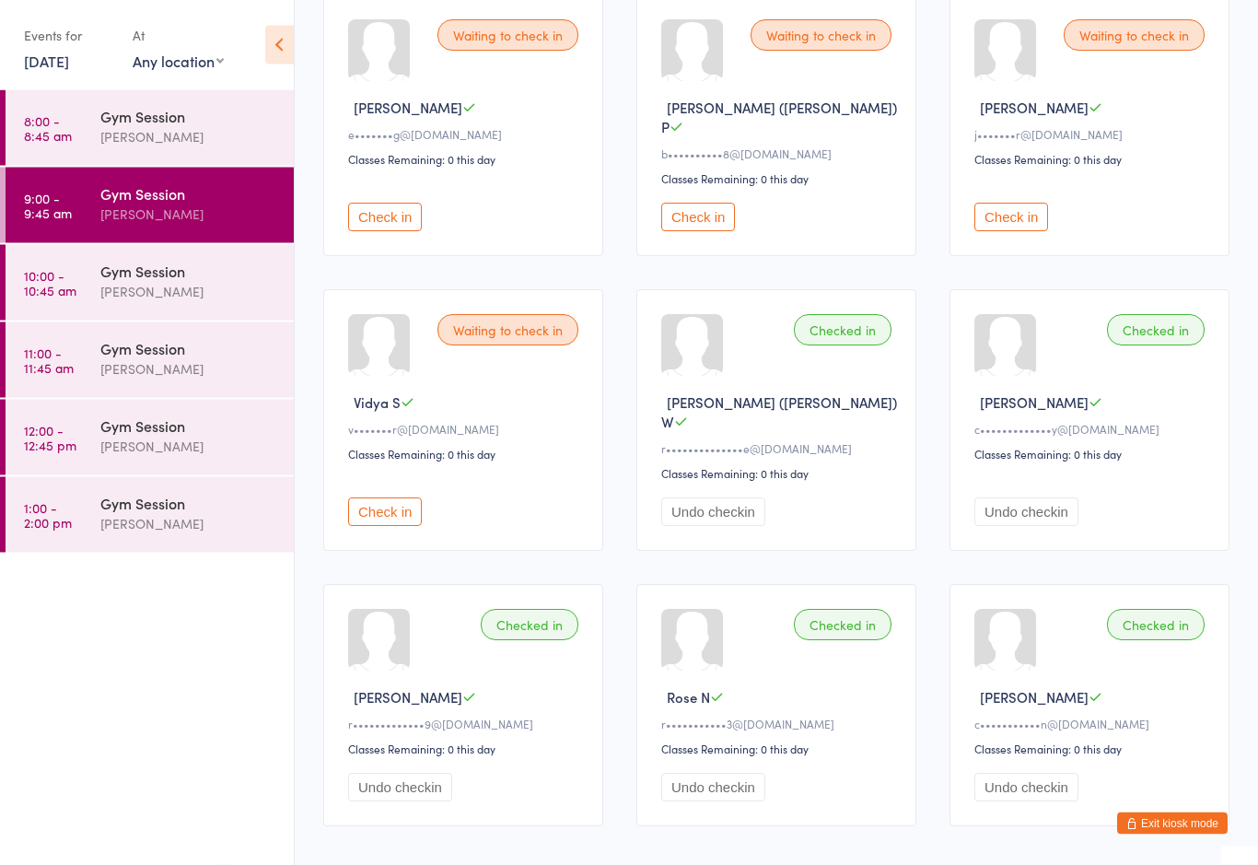
click at [391, 204] on button "Check in" at bounding box center [385, 218] width 74 height 29
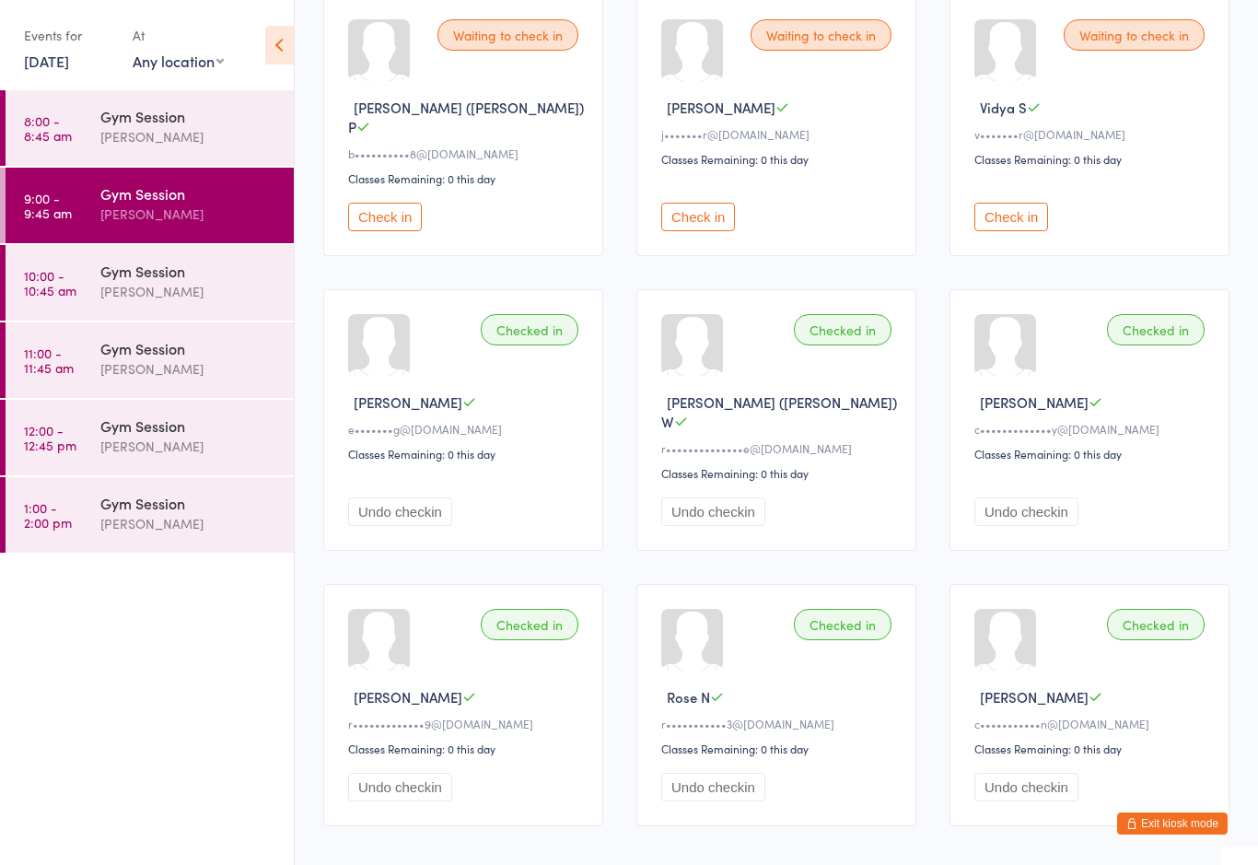
click at [526, 540] on div "Waiting to check in Sonia M s•••••••a@gmail.com Classes Remaining: 0 this day C…" at bounding box center [776, 273] width 939 height 1140
click at [548, 514] on div "Checked in Elizabeth O e•••••••g@gmail.com Classes Remaining: 0 this day Undo c…" at bounding box center [463, 420] width 280 height 262
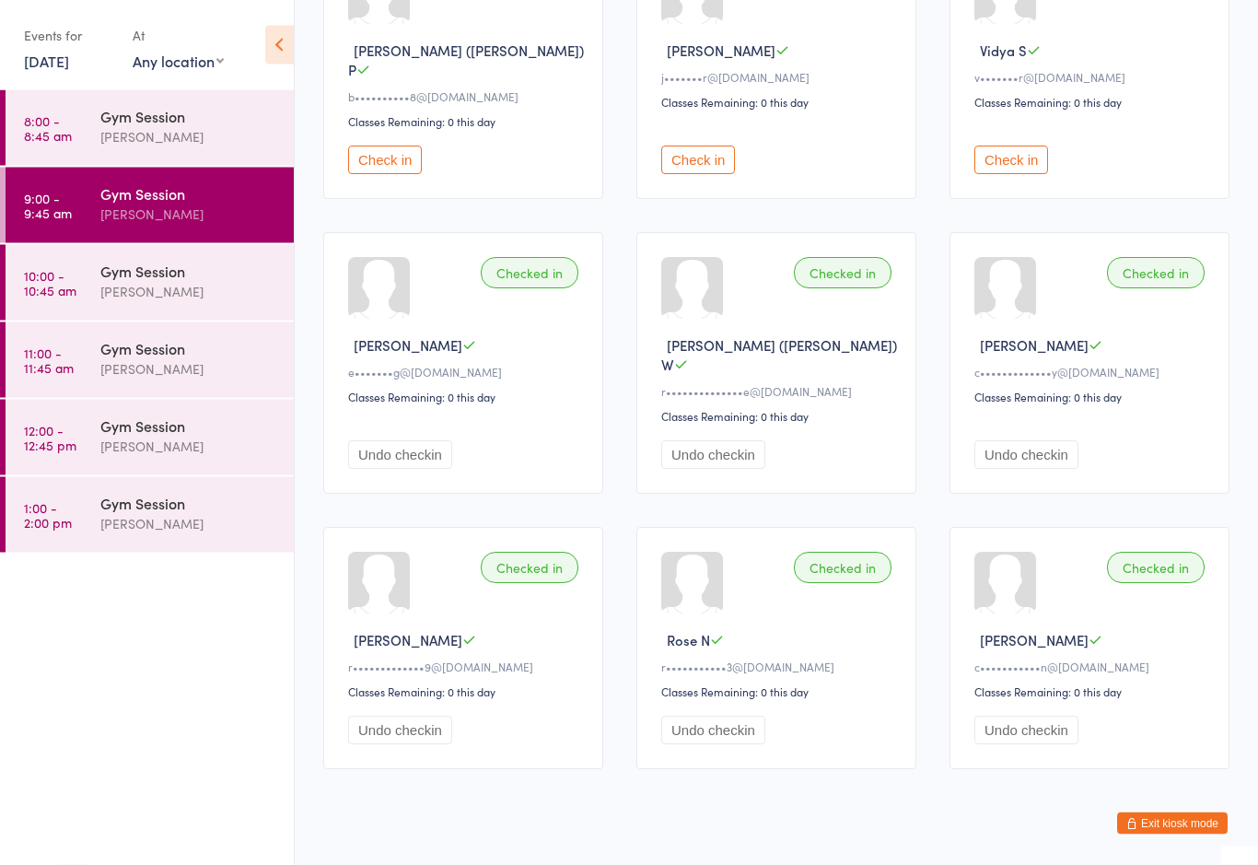
scroll to position [557, 0]
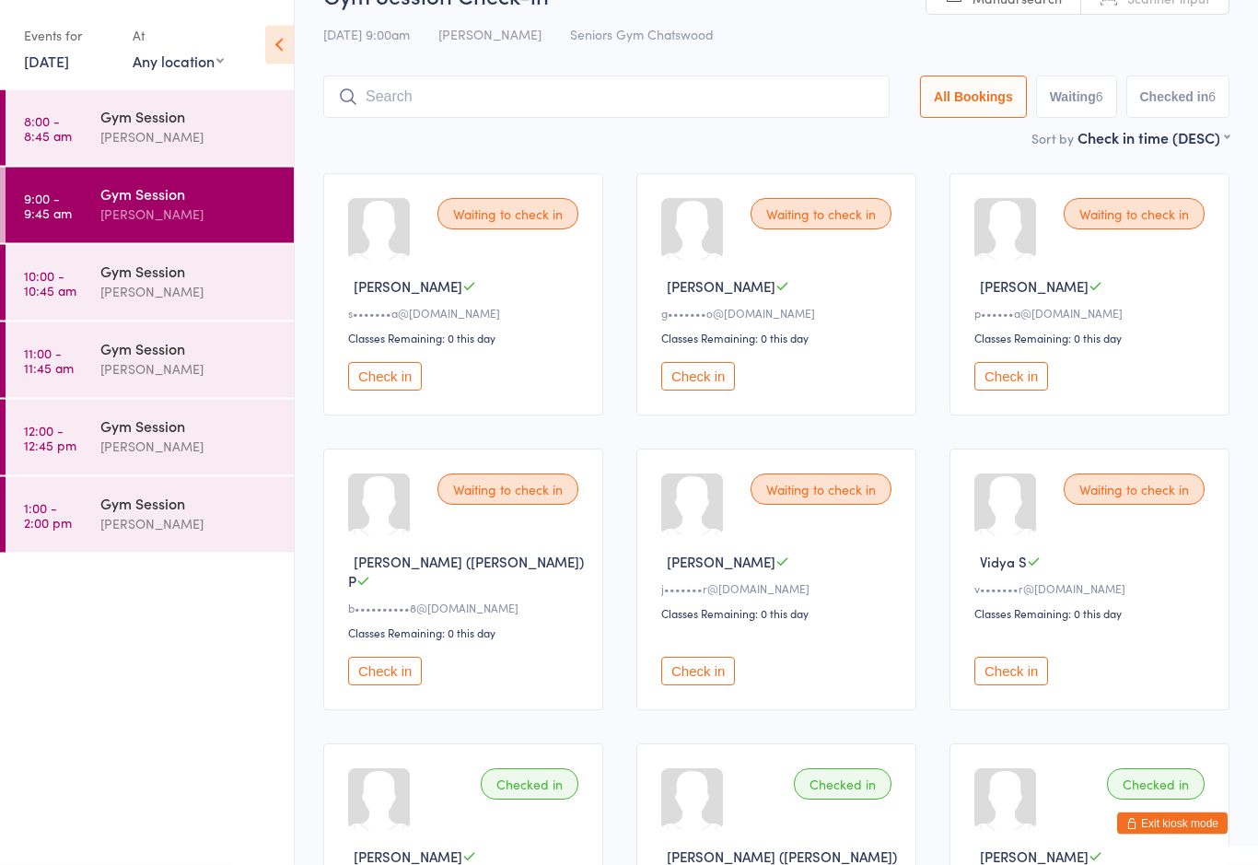
scroll to position [46, 0]
click at [397, 390] on button "Check in" at bounding box center [385, 376] width 74 height 29
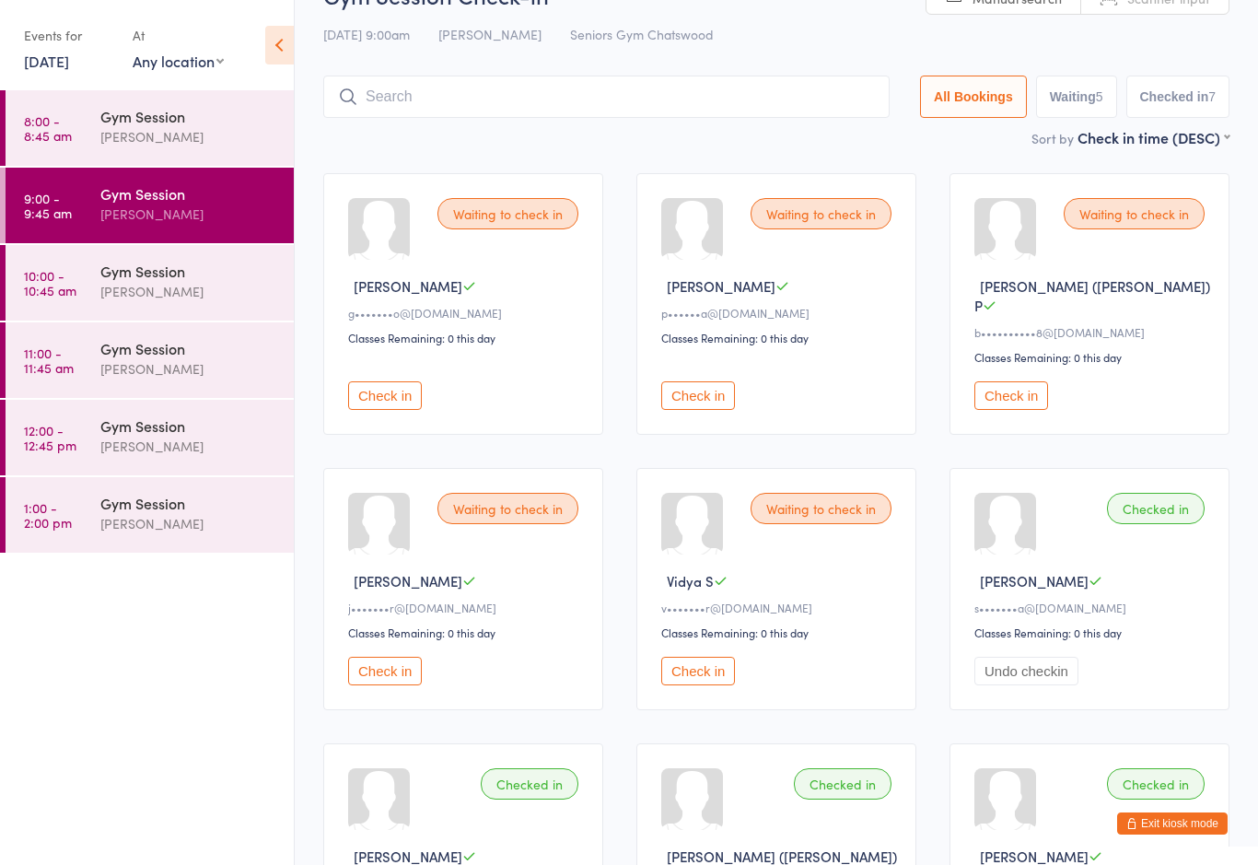
click at [760, 357] on div "Waiting to check in Paula O p••••••a@gmail.com Classes Remaining: 0 this day Ch…" at bounding box center [776, 304] width 280 height 262
click at [710, 384] on button "Check in" at bounding box center [698, 395] width 74 height 29
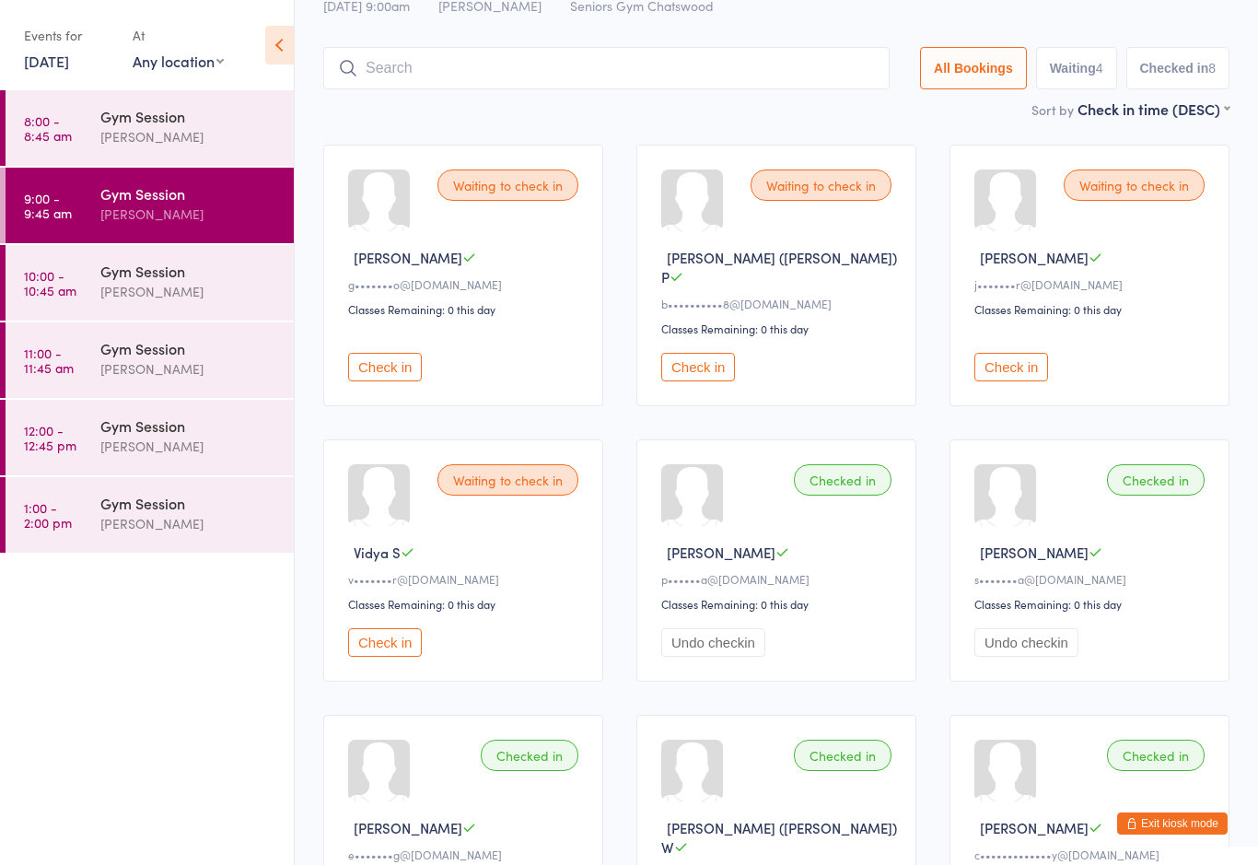
scroll to position [79, 0]
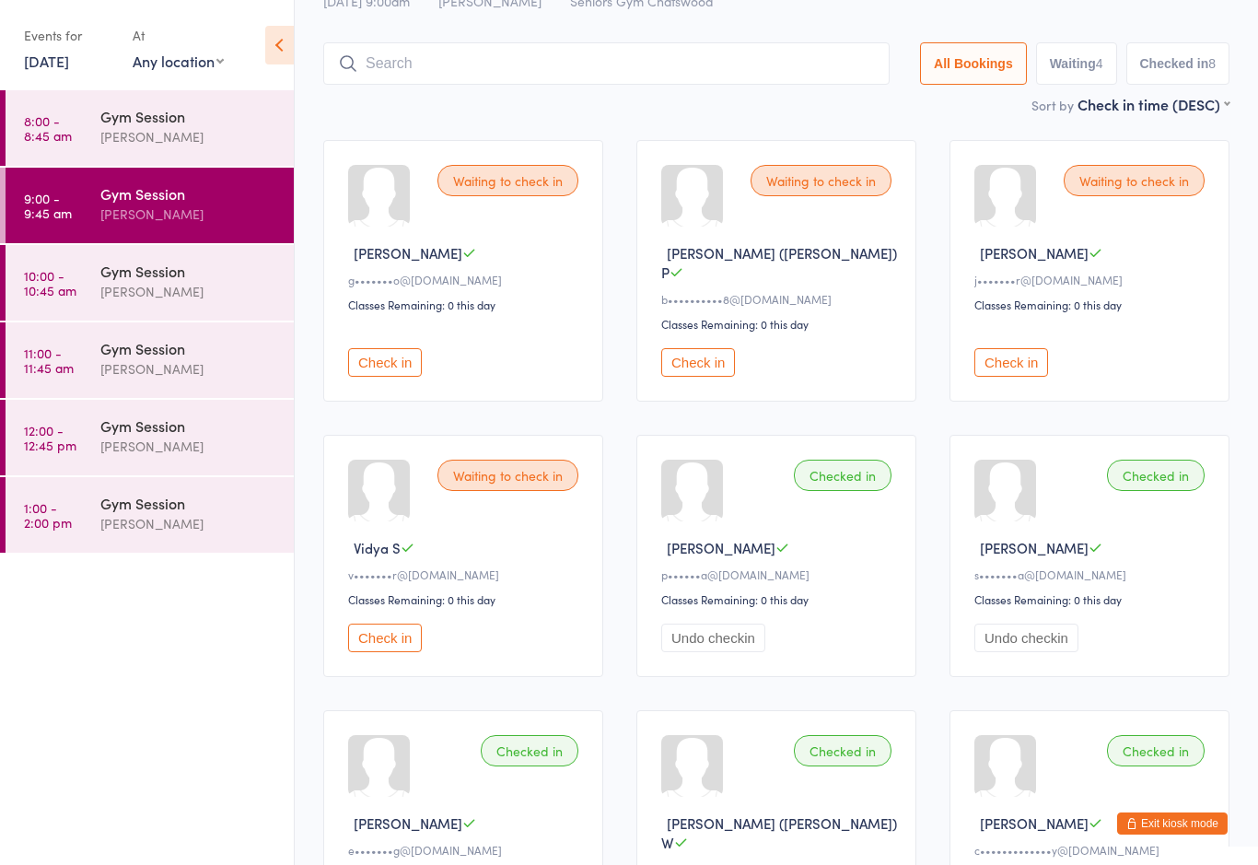
click at [1009, 348] on button "Check in" at bounding box center [1011, 362] width 74 height 29
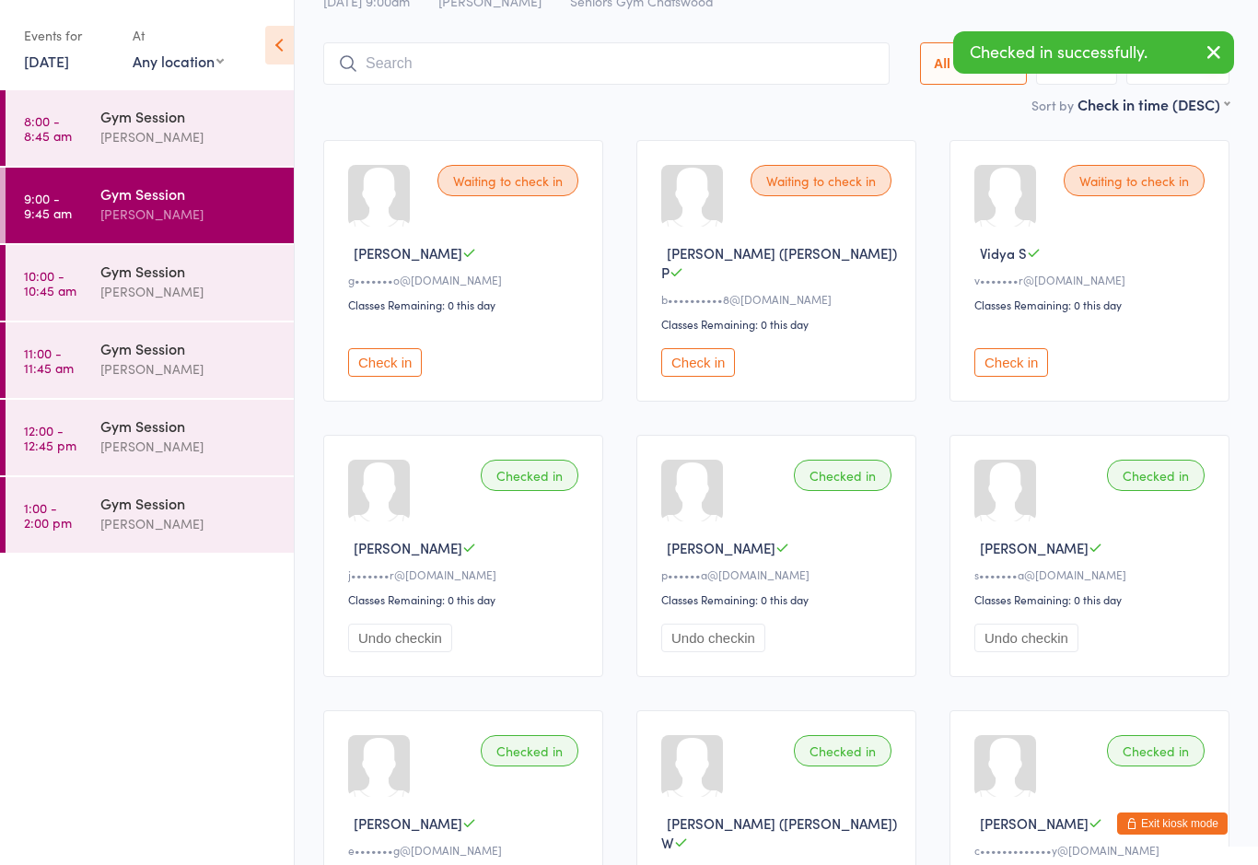
click at [396, 626] on button "Undo checkin" at bounding box center [400, 637] width 104 height 29
click at [381, 643] on button "Check in" at bounding box center [385, 637] width 74 height 29
click at [1029, 348] on button "Check in" at bounding box center [1011, 362] width 74 height 29
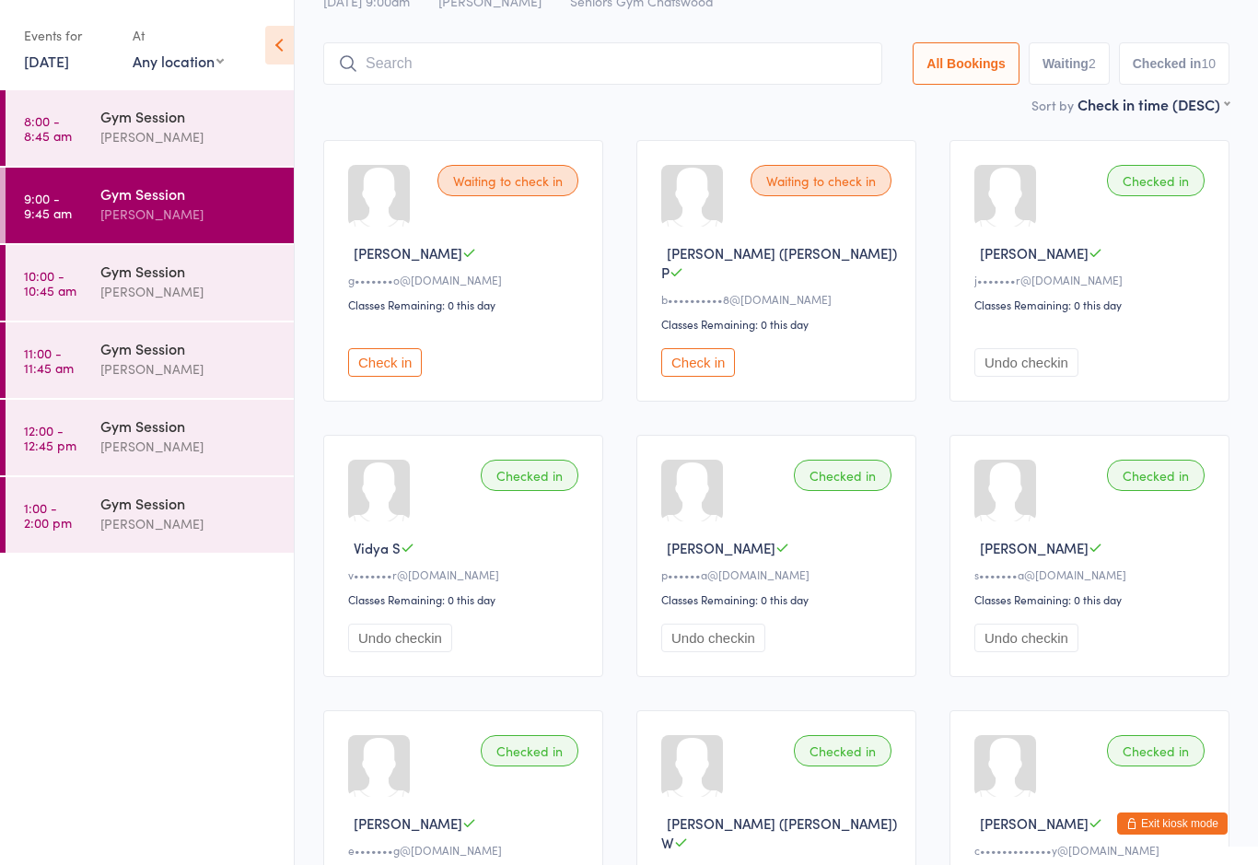
click at [150, 289] on div "[PERSON_NAME]" at bounding box center [189, 291] width 178 height 21
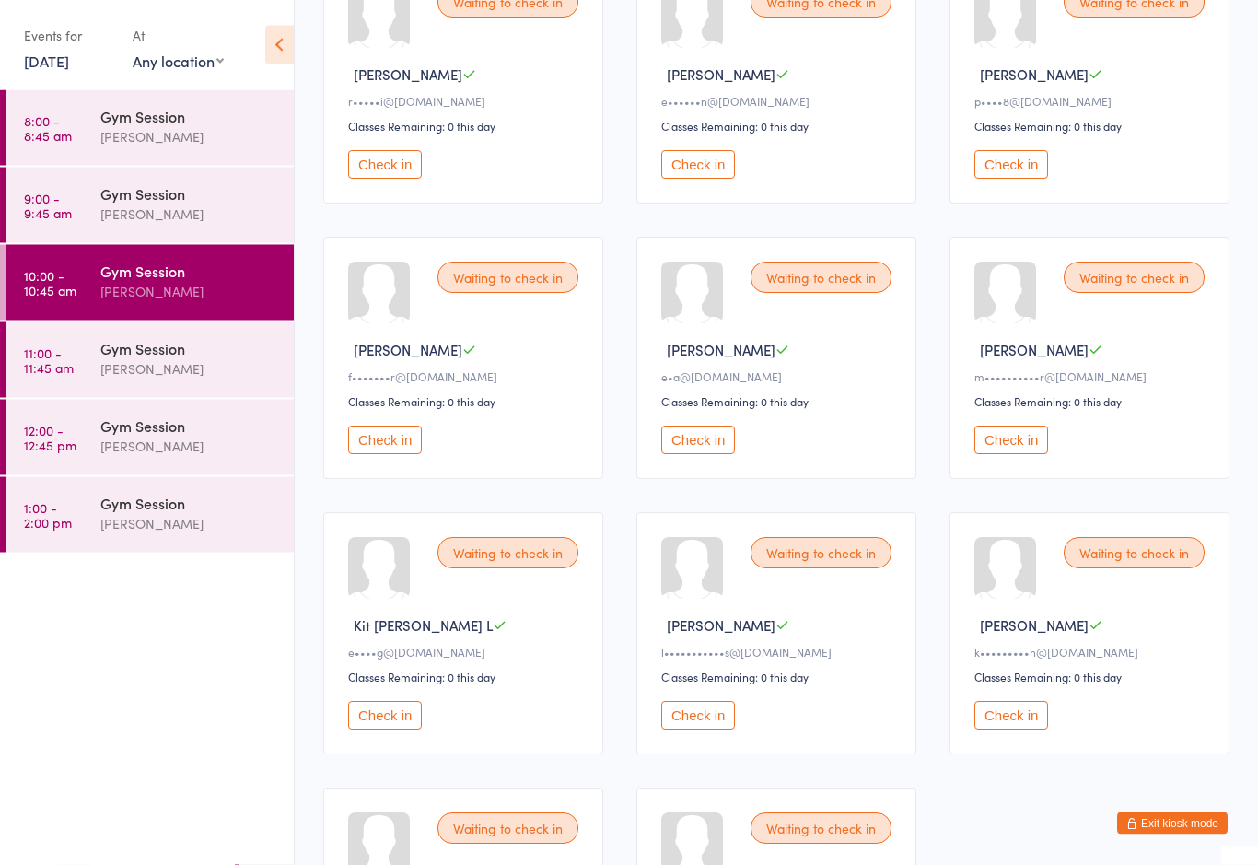
scroll to position [271, 0]
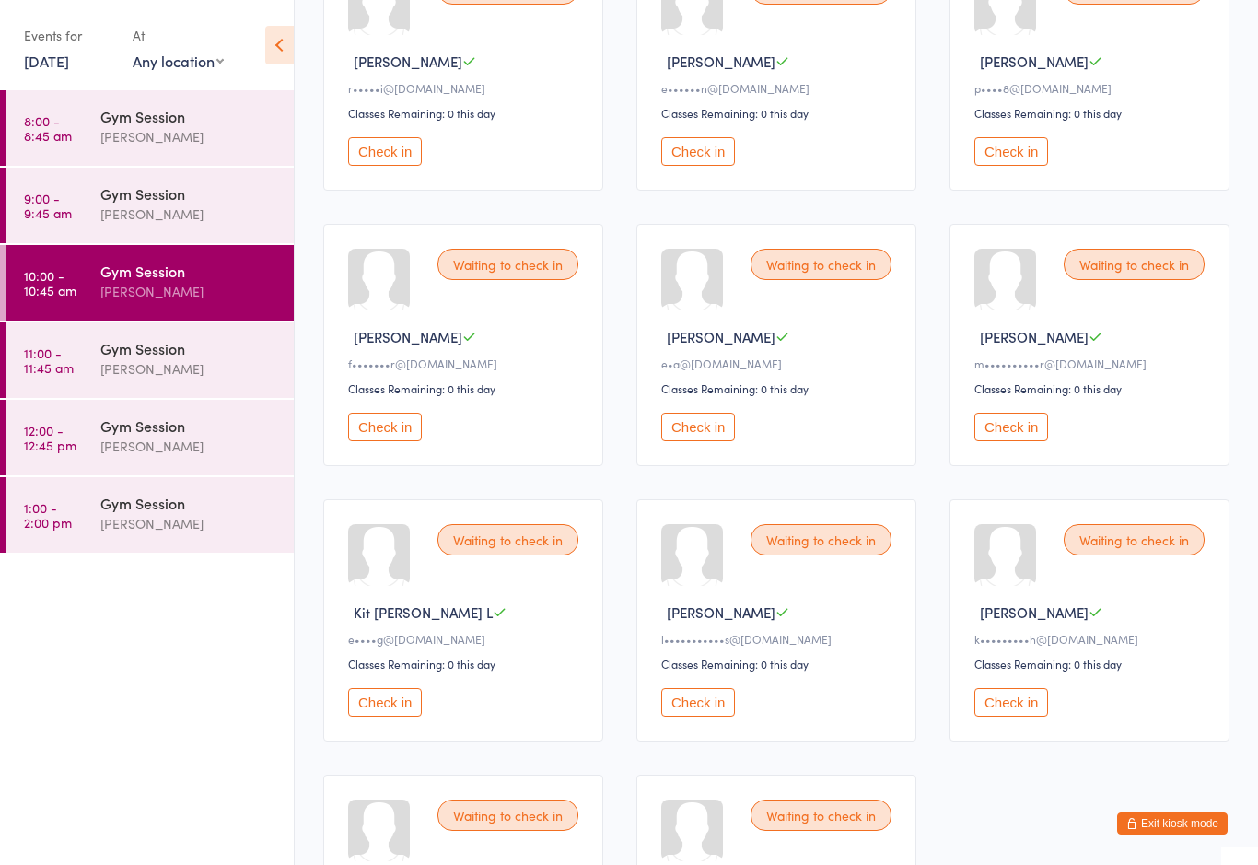
click at [389, 715] on button "Check in" at bounding box center [385, 702] width 74 height 29
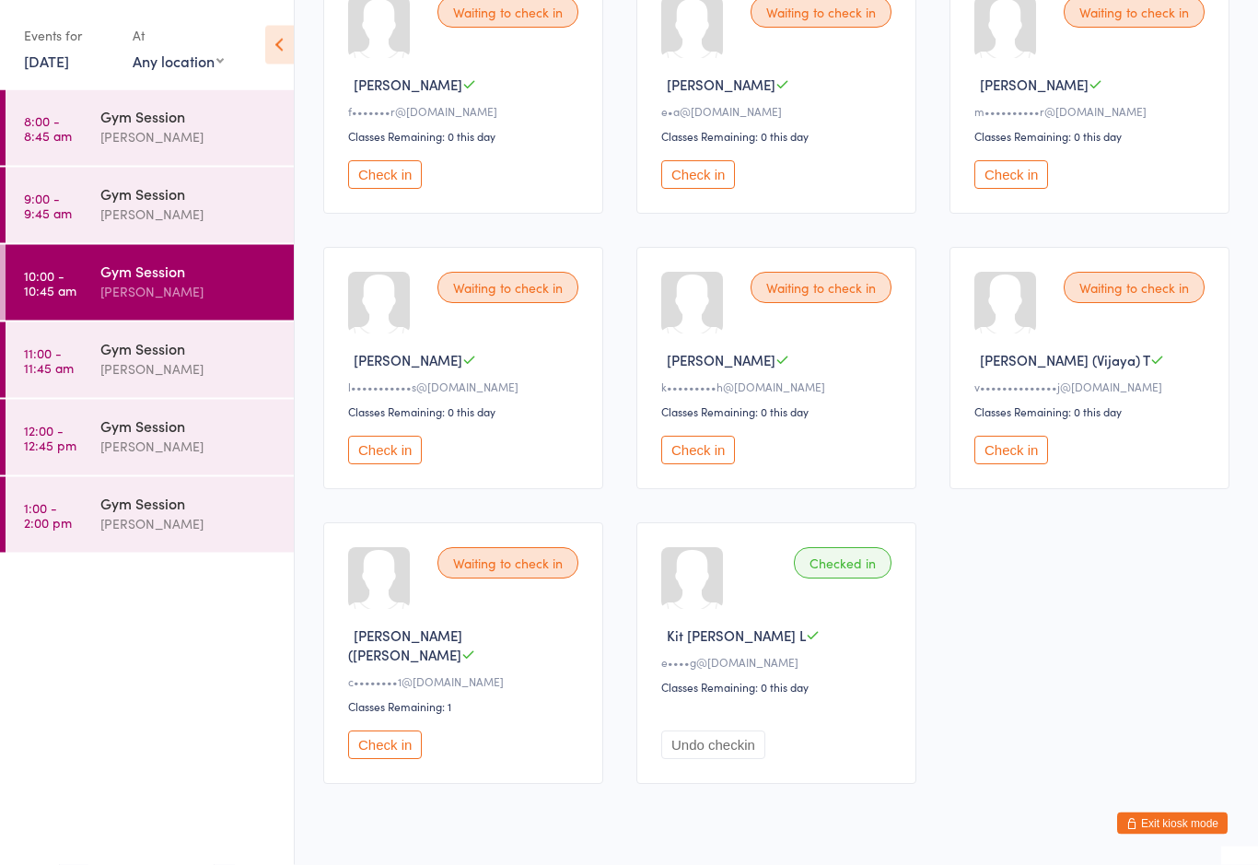
scroll to position [557, 0]
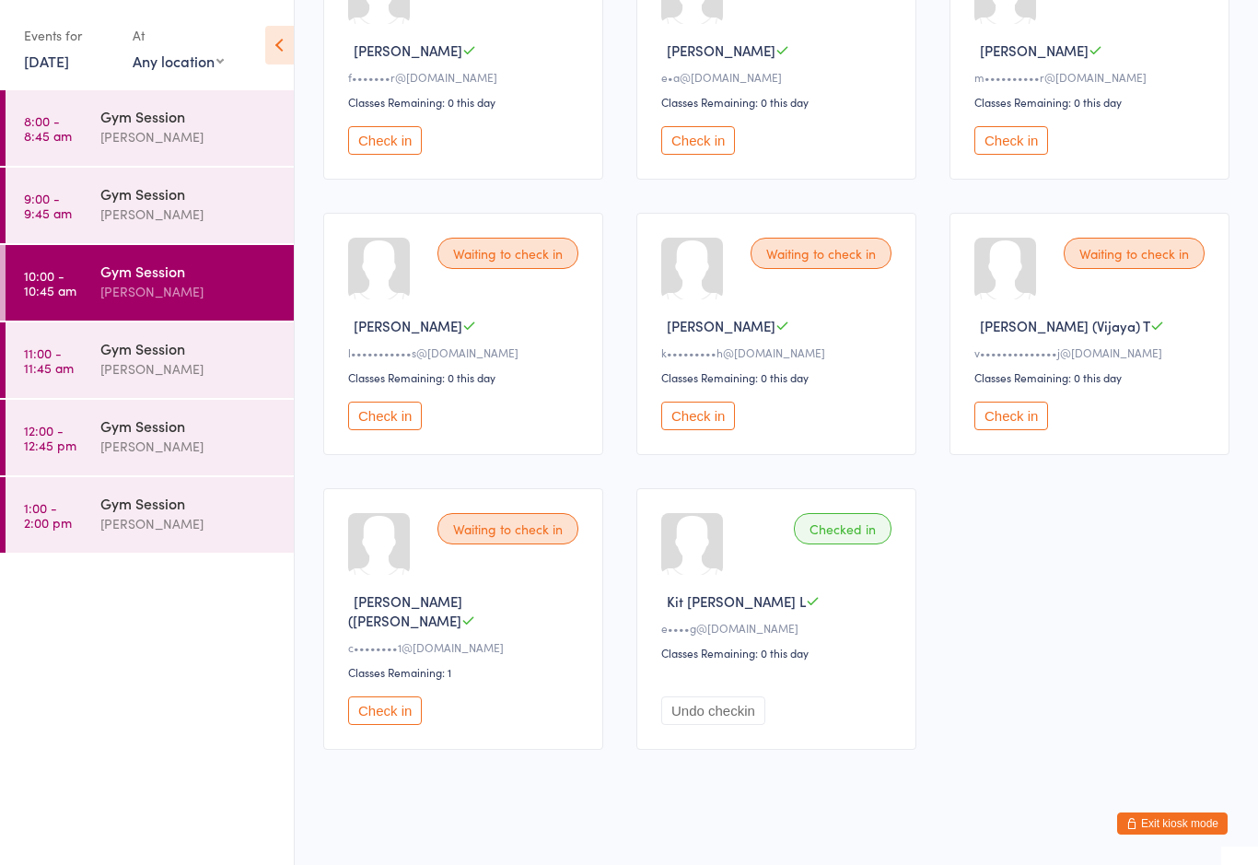
click at [1122, 629] on div "Waiting to check in Anita C r•••••i@optusnet.com Classes Remaining: 0 this day …" at bounding box center [776, 205] width 939 height 1121
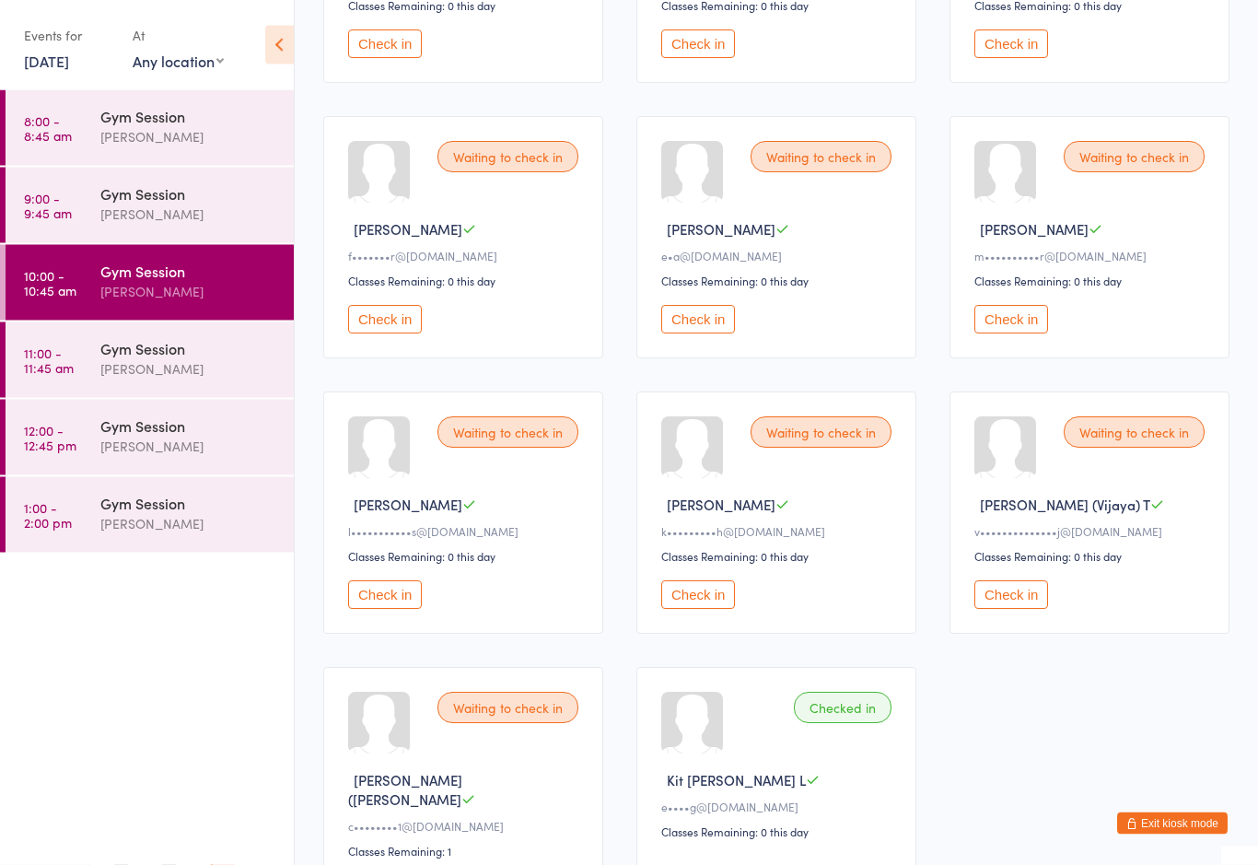
scroll to position [378, 0]
click at [700, 328] on button "Check in" at bounding box center [698, 319] width 74 height 29
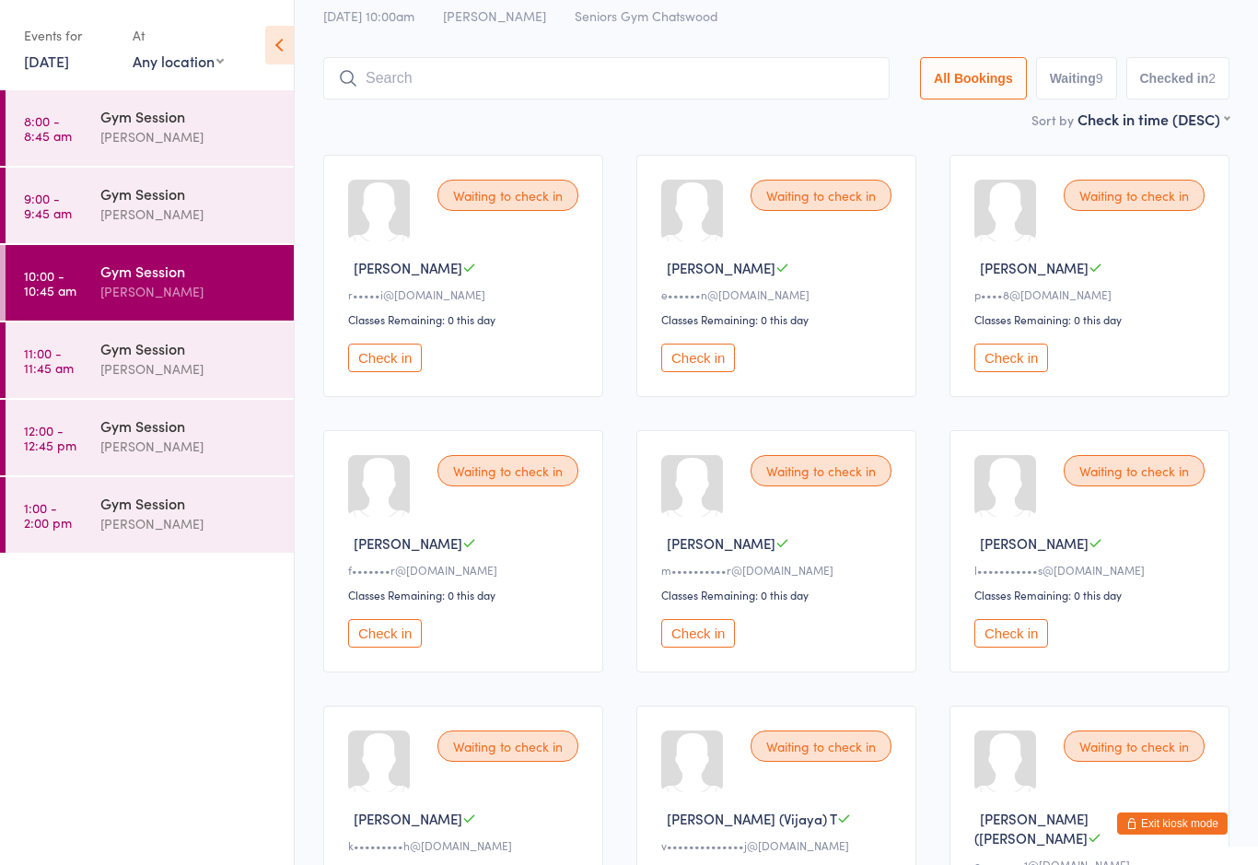
scroll to position [61, 0]
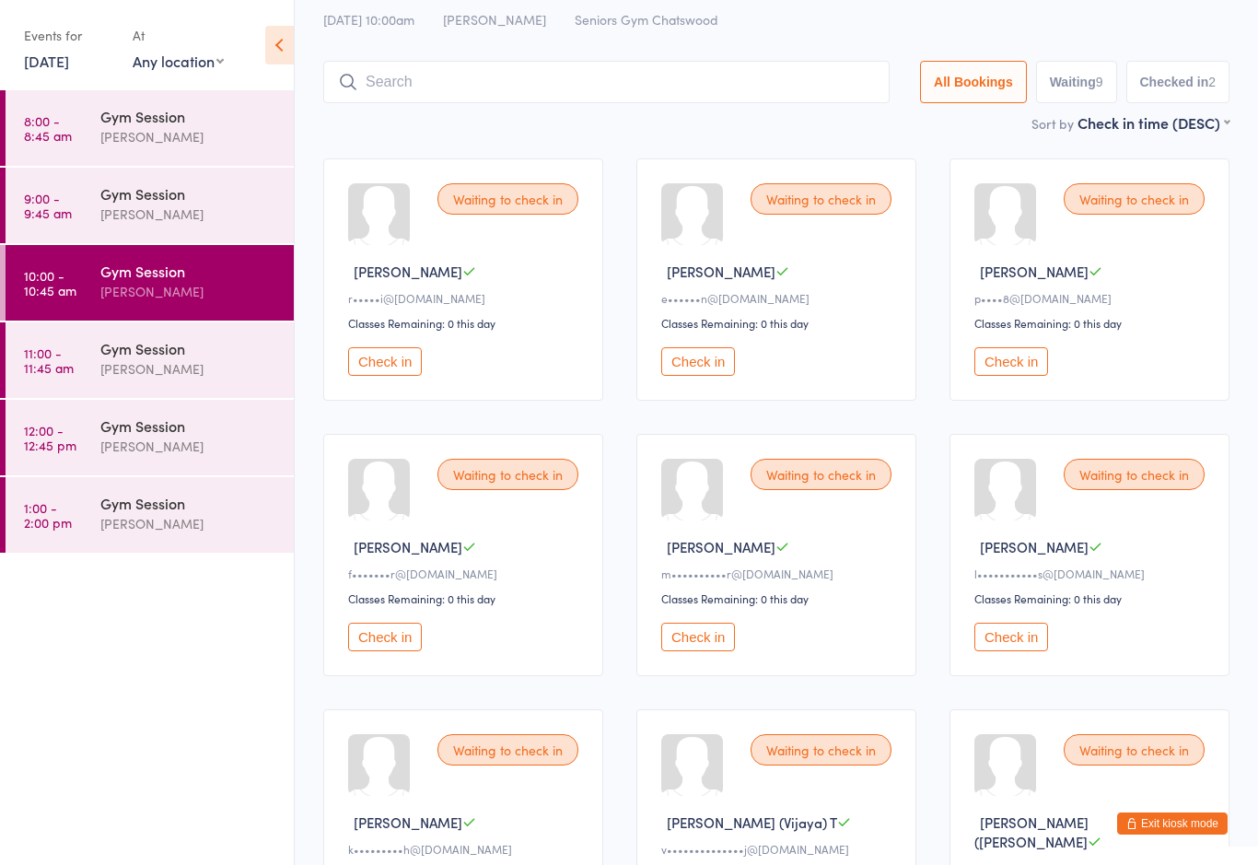
click at [1018, 374] on button "Check in" at bounding box center [1011, 361] width 74 height 29
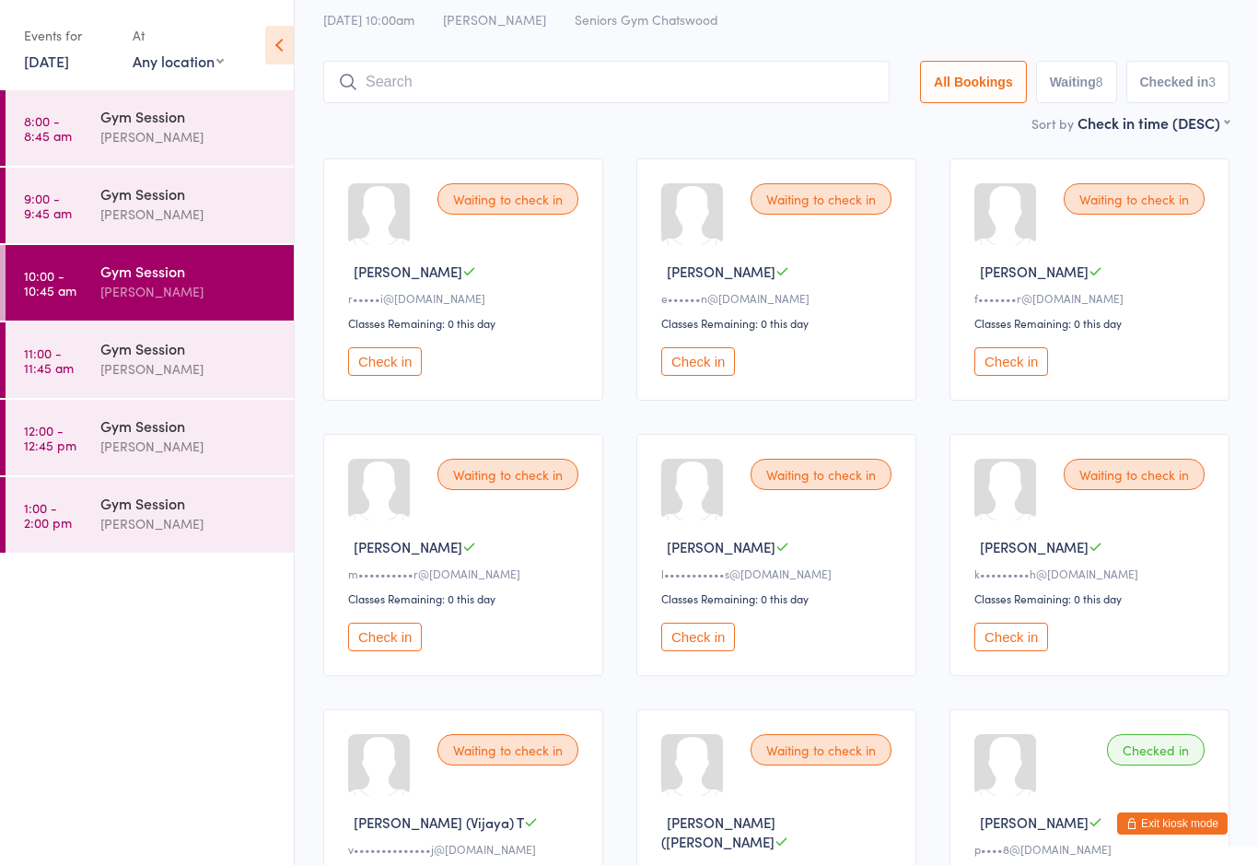
click at [191, 203] on div "Gym Session" at bounding box center [189, 193] width 178 height 20
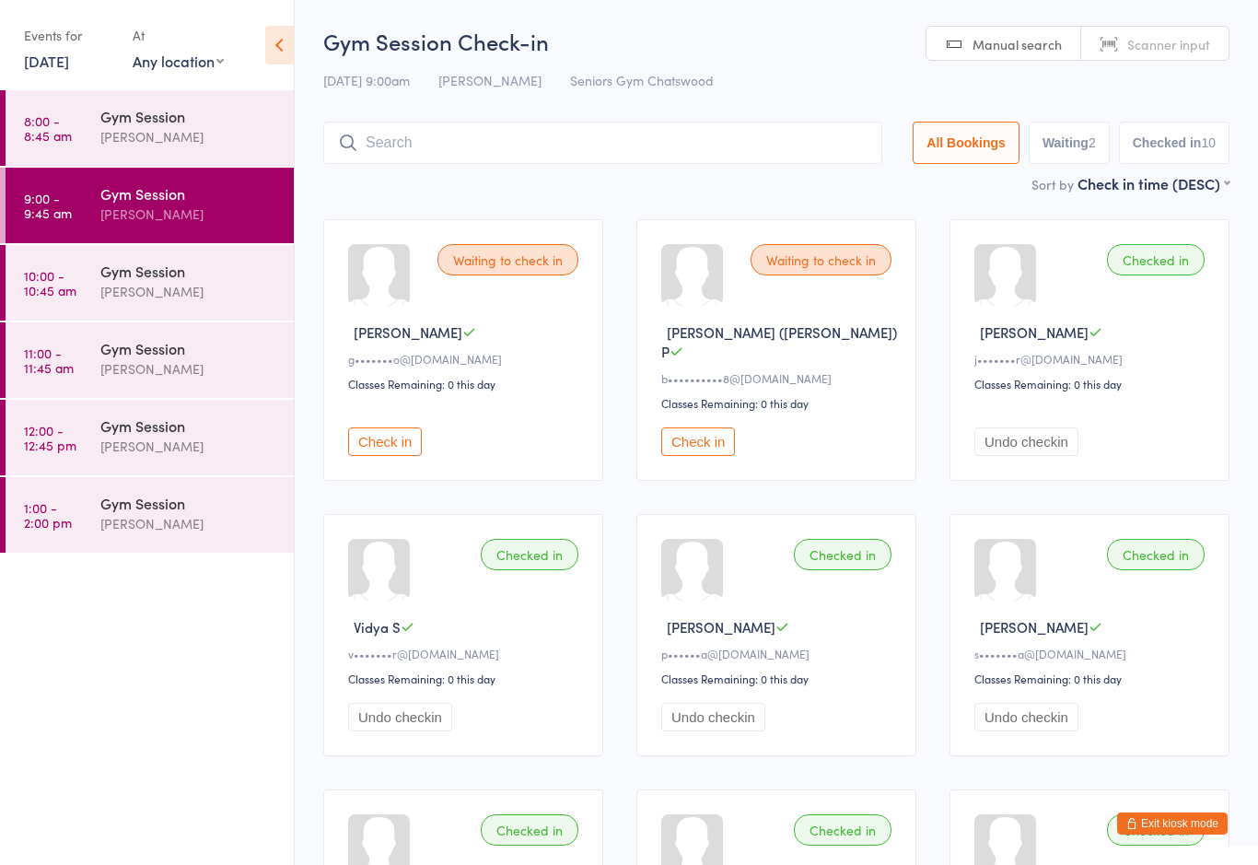
click at [696, 431] on button "Check in" at bounding box center [698, 441] width 74 height 29
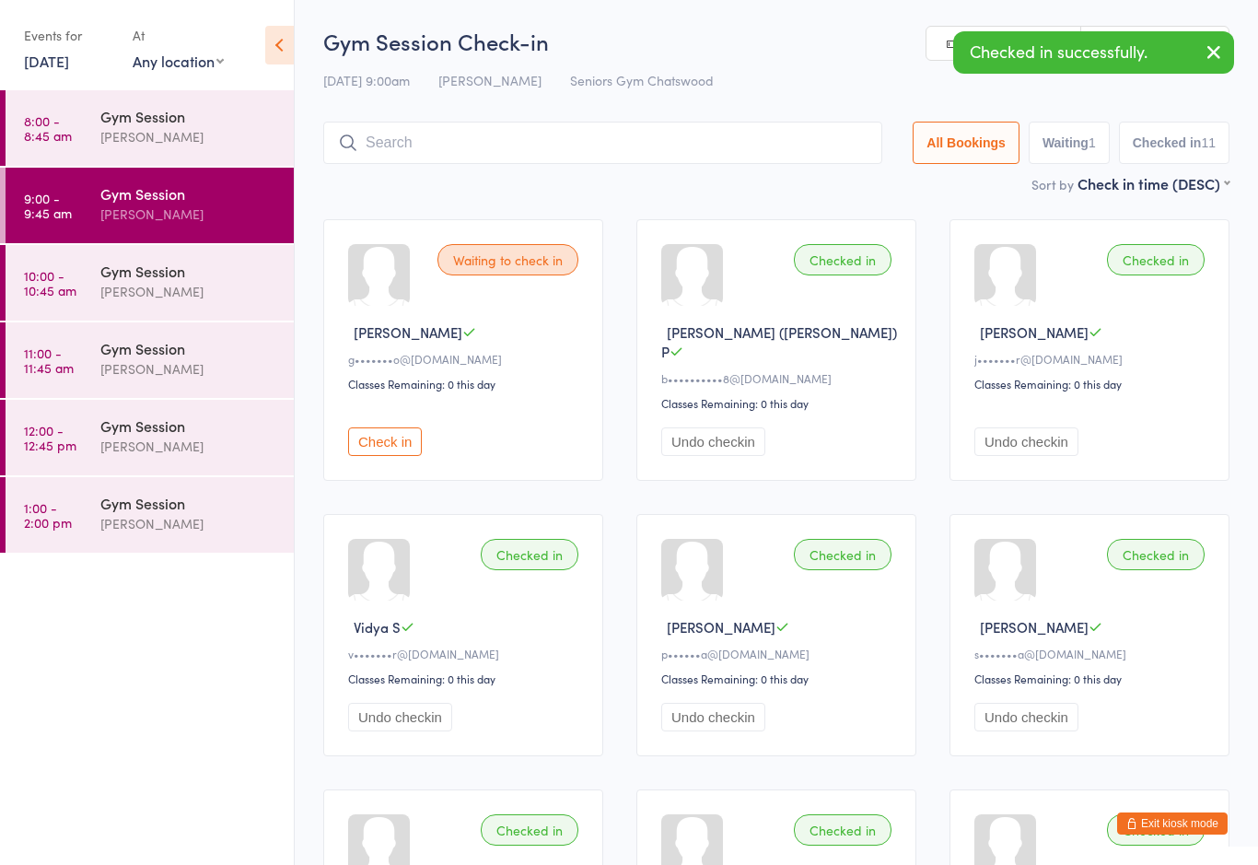
click at [204, 290] on div "[PERSON_NAME]" at bounding box center [189, 291] width 178 height 21
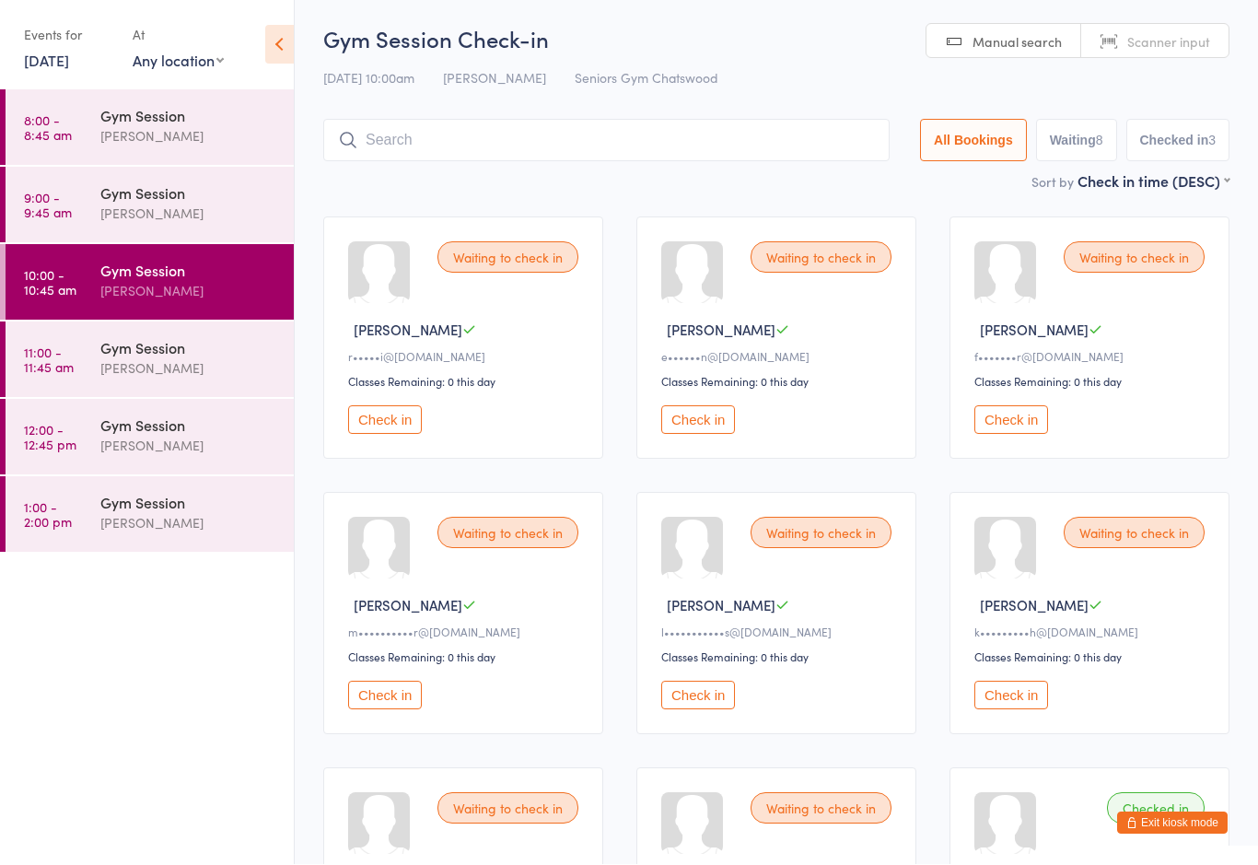
scroll to position [3, 0]
click at [1006, 433] on button "Check in" at bounding box center [1011, 419] width 74 height 29
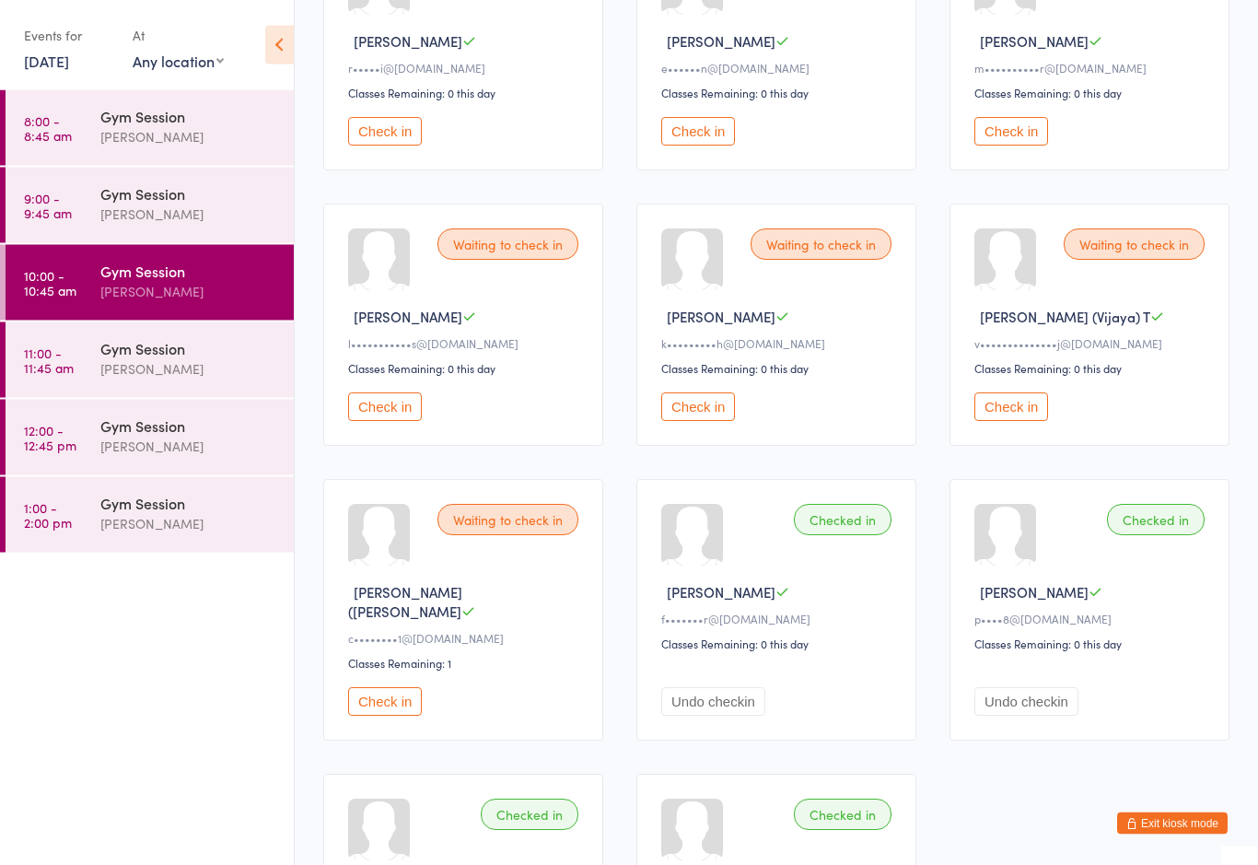
scroll to position [291, 0]
click at [401, 705] on button "Check in" at bounding box center [385, 701] width 74 height 29
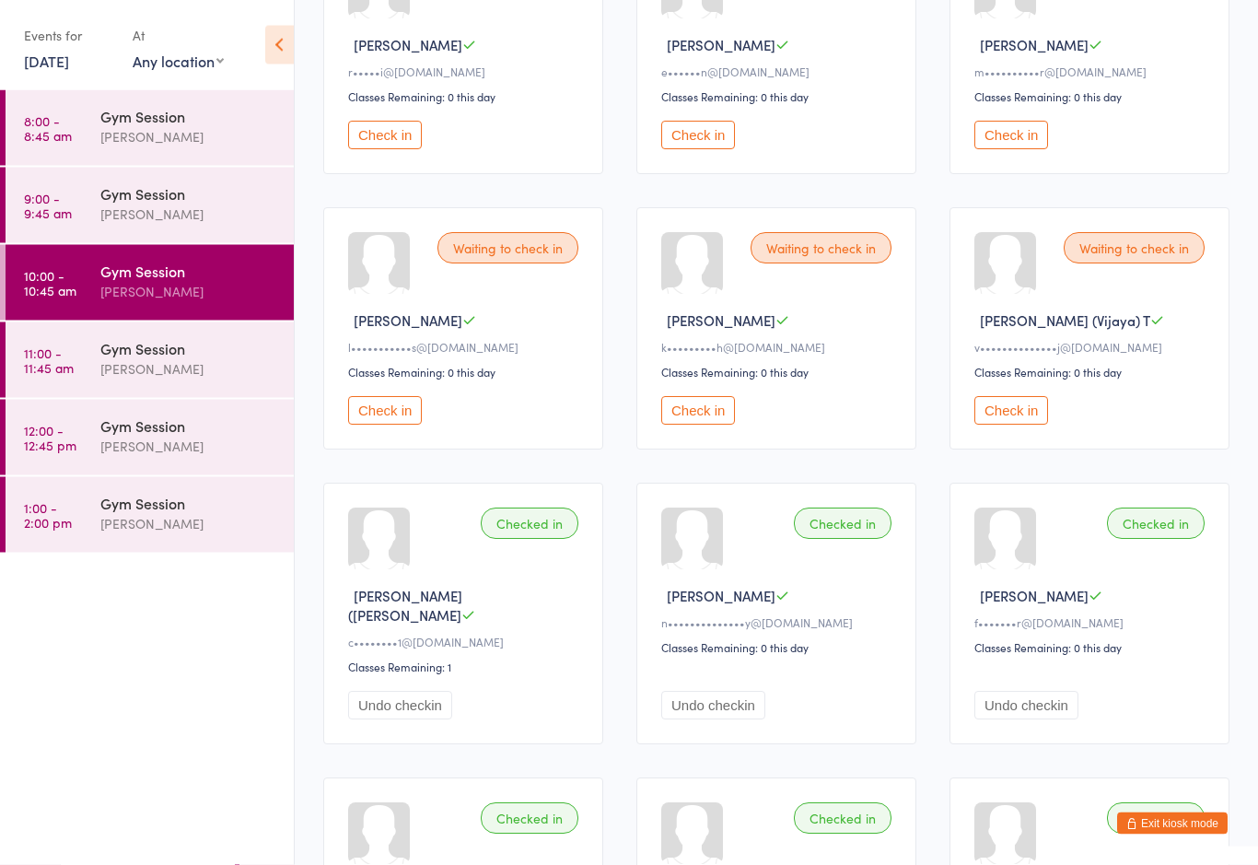
scroll to position [287, 0]
click at [408, 149] on button "Check in" at bounding box center [385, 135] width 74 height 29
click at [541, 274] on div "Waiting to check in Kerry M k•••••••••h@outlook.com Classes Remaining: 0 this d…" at bounding box center [463, 328] width 280 height 242
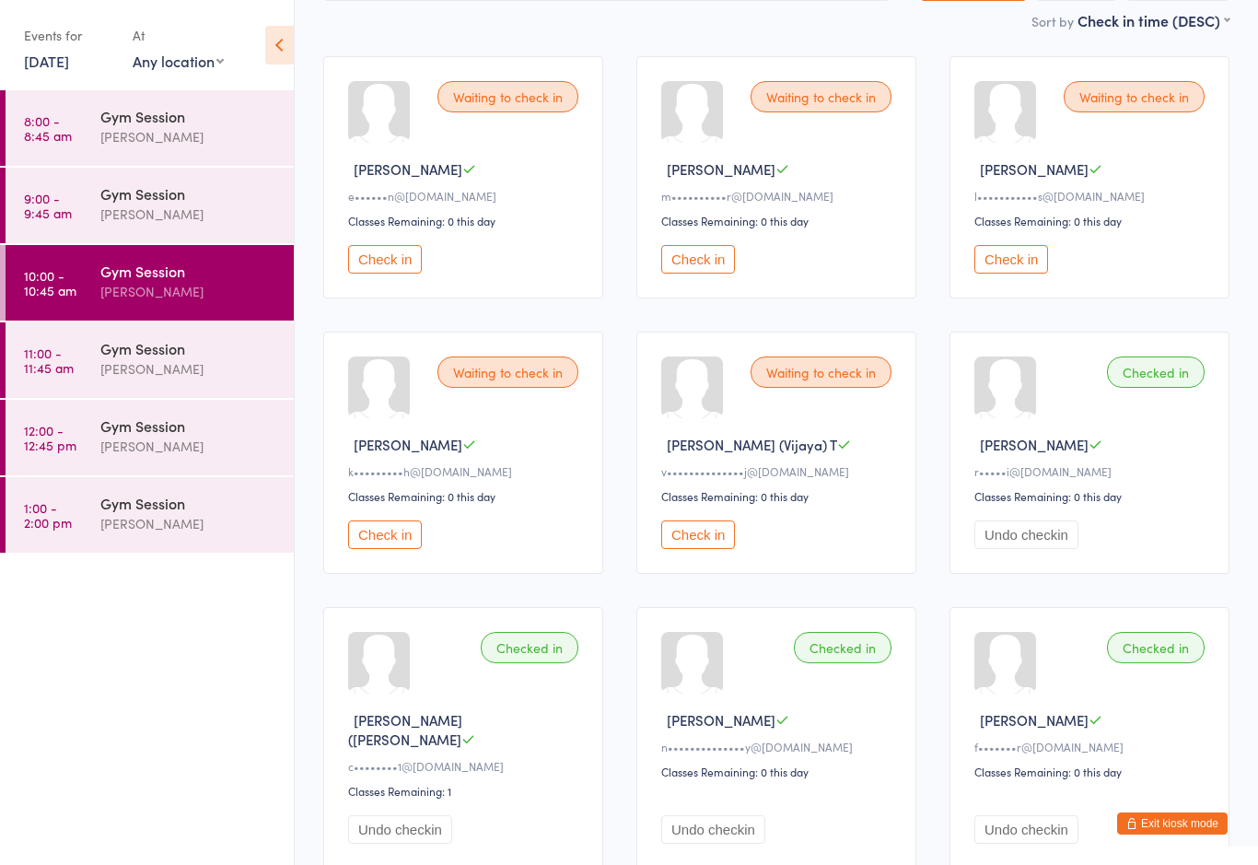
scroll to position [162, 0]
click at [390, 274] on button "Check in" at bounding box center [385, 260] width 74 height 29
click at [693, 264] on button "Check in" at bounding box center [698, 260] width 74 height 29
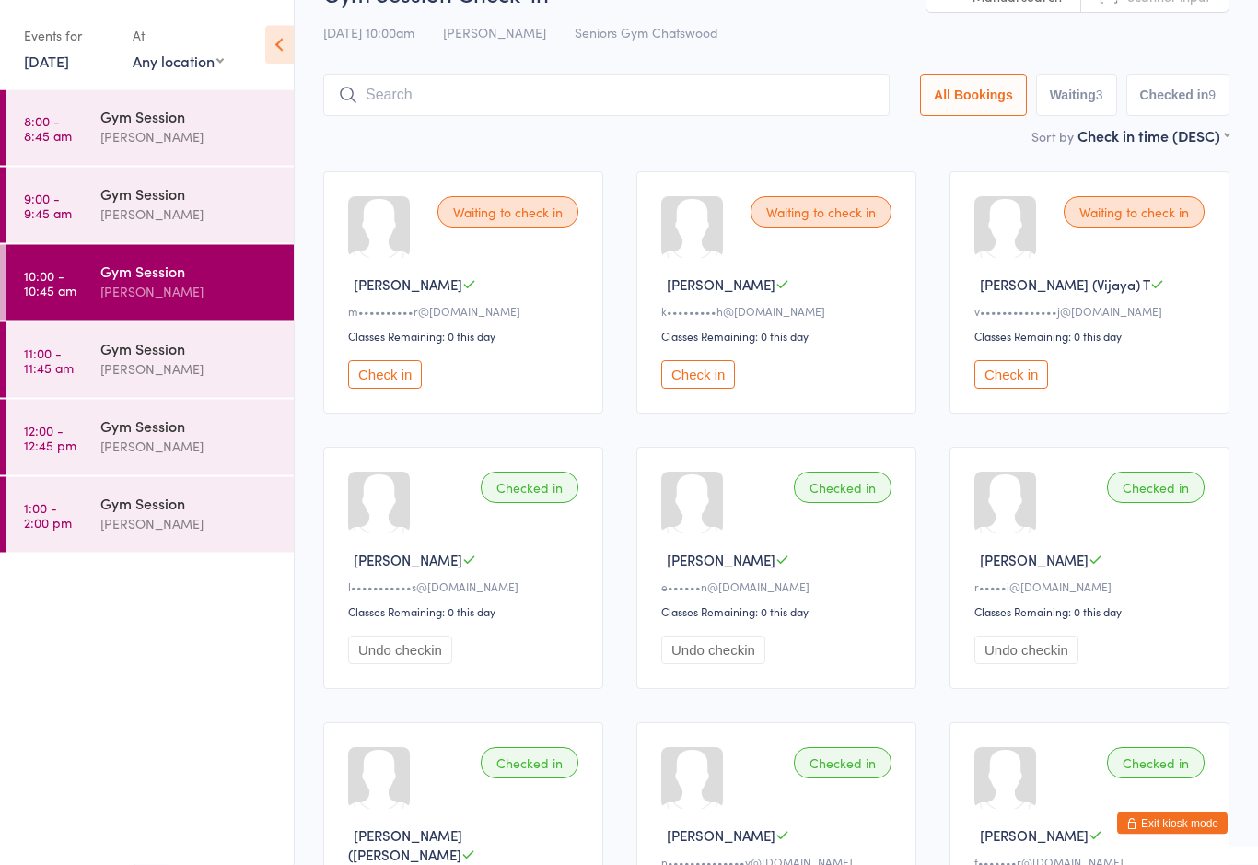
scroll to position [48, 0]
click at [705, 388] on button "Check in" at bounding box center [698, 374] width 74 height 29
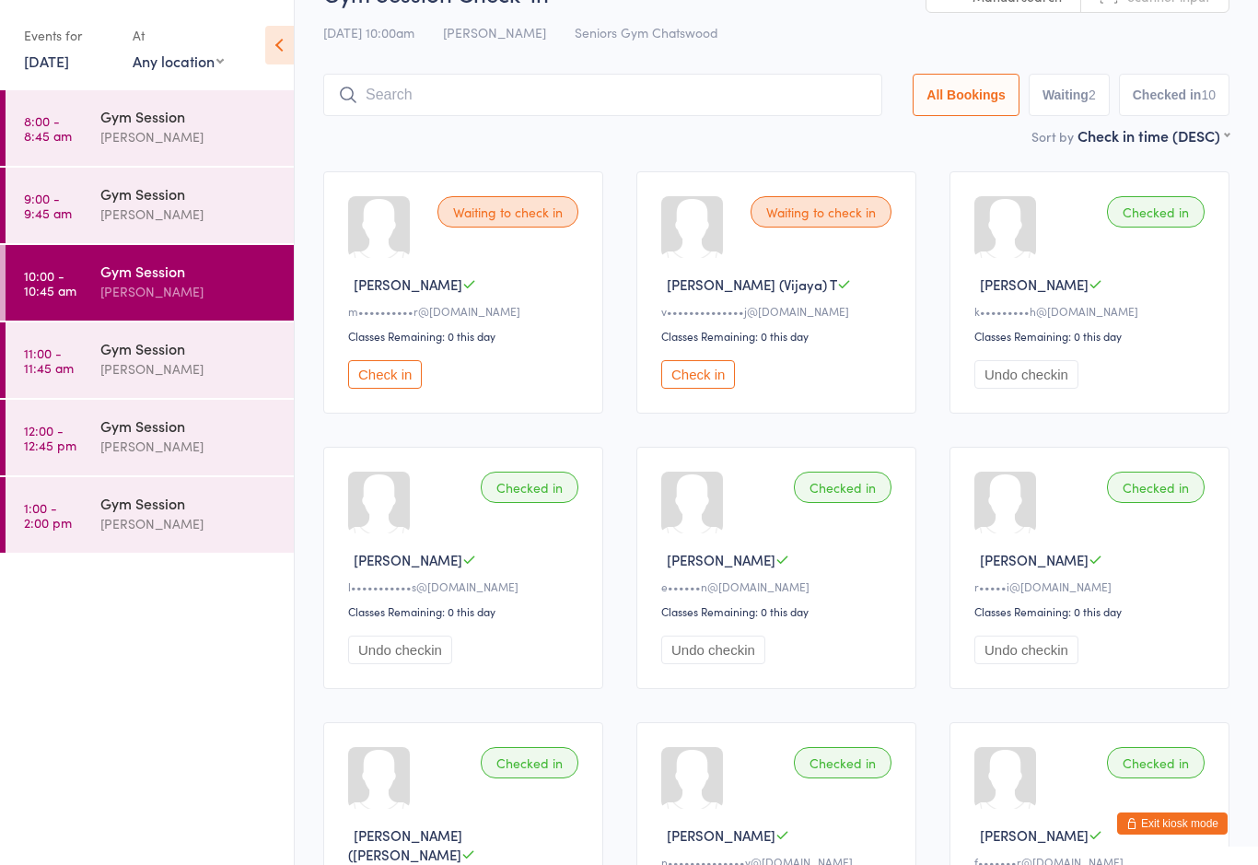
click at [379, 380] on button "Check in" at bounding box center [385, 374] width 74 height 29
